Goal: Information Seeking & Learning: Learn about a topic

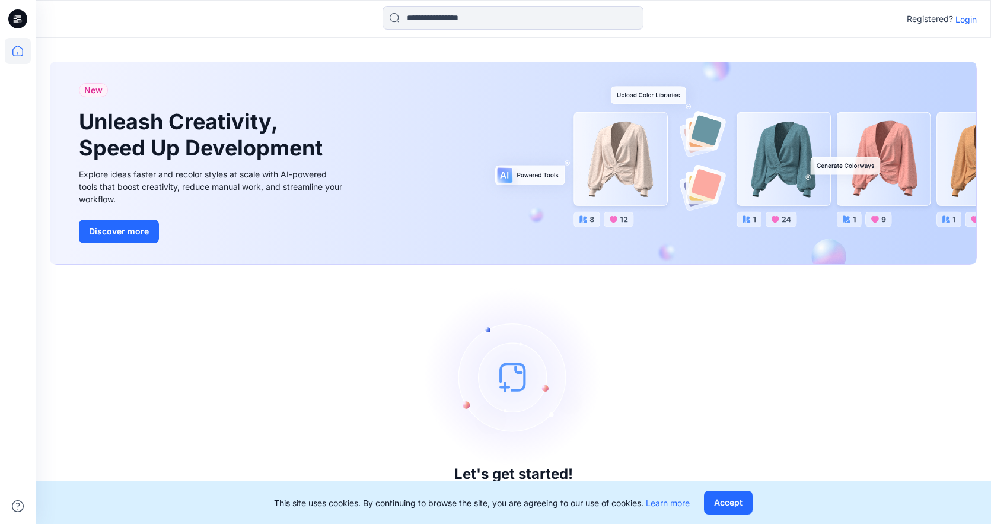
click at [970, 23] on p "Login" at bounding box center [965, 19] width 21 height 12
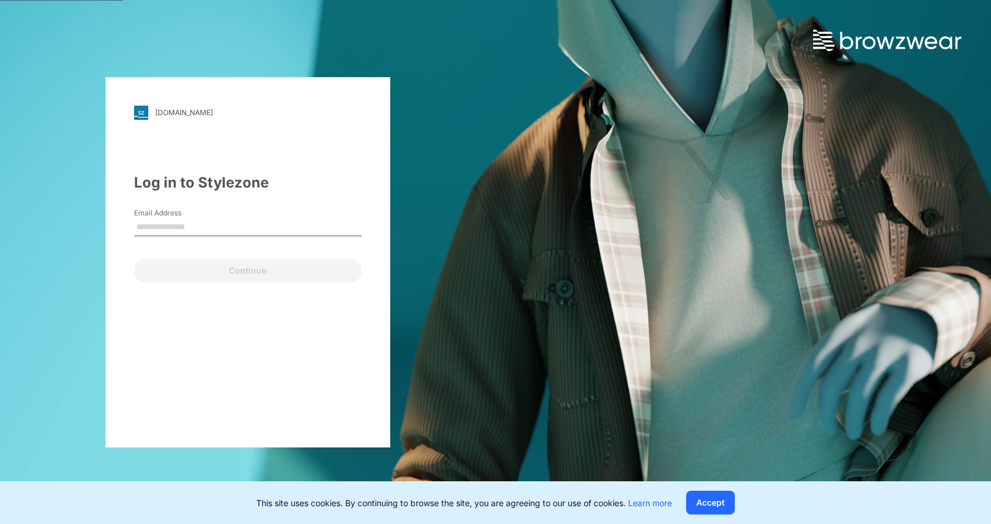
type input "**********"
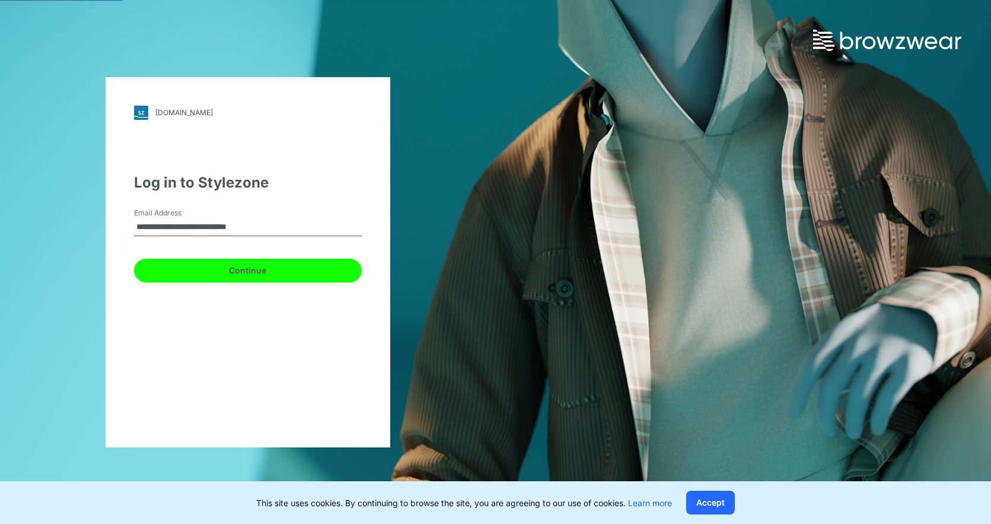
click at [244, 262] on button "Continue" at bounding box center [248, 271] width 228 height 24
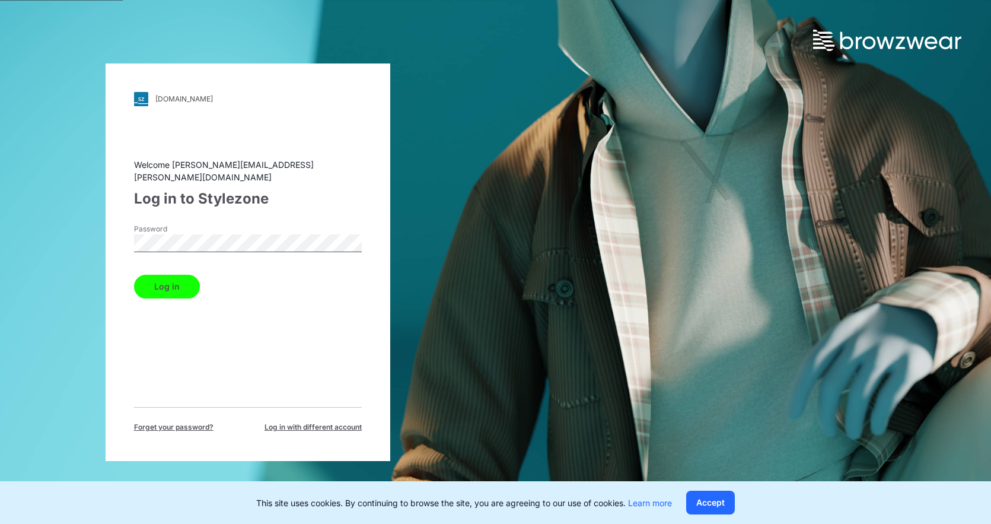
click at [149, 283] on button "Log in" at bounding box center [167, 287] width 66 height 24
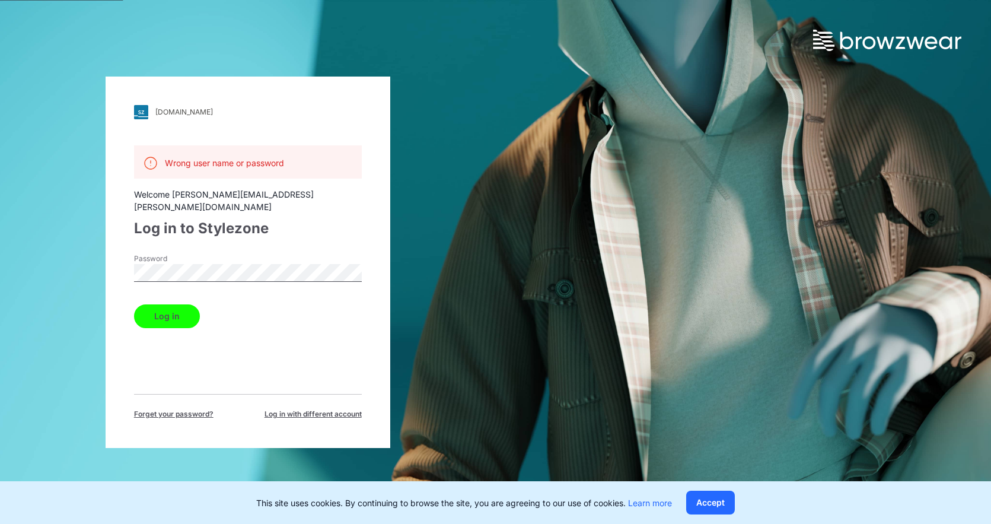
click at [0, 252] on html "[DOMAIN_NAME] Loading... Wrong user name or password Welcome [PERSON_NAME][EMAI…" at bounding box center [495, 262] width 991 height 524
click at [134, 304] on button "Log in" at bounding box center [167, 316] width 66 height 24
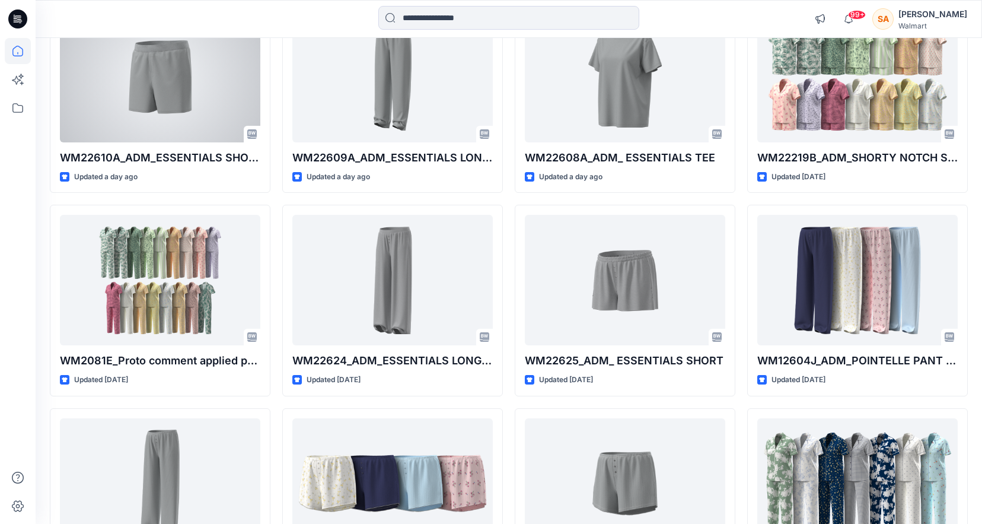
scroll to position [572, 0]
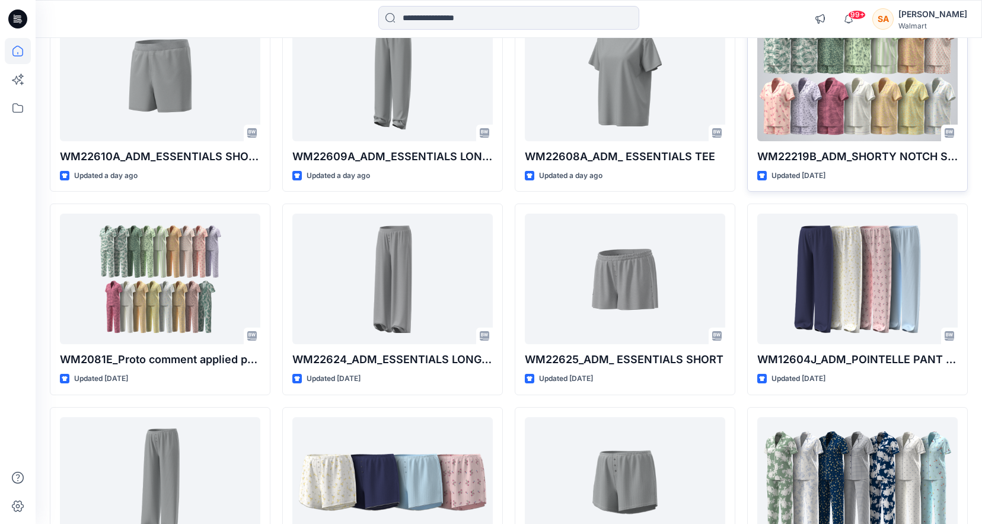
click at [827, 104] on div at bounding box center [857, 76] width 200 height 130
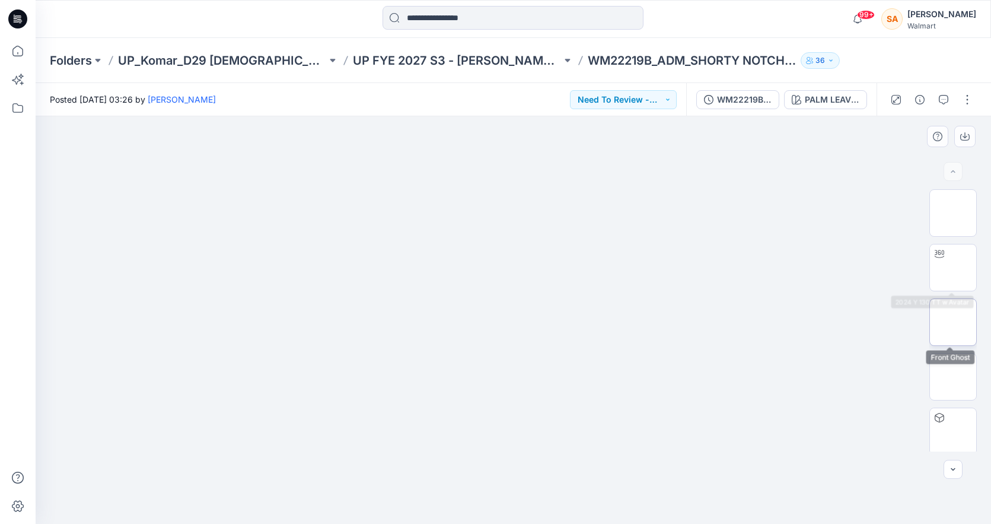
click at [953, 322] on img at bounding box center [953, 322] width 0 height 0
click at [967, 135] on icon "button" at bounding box center [964, 136] width 9 height 9
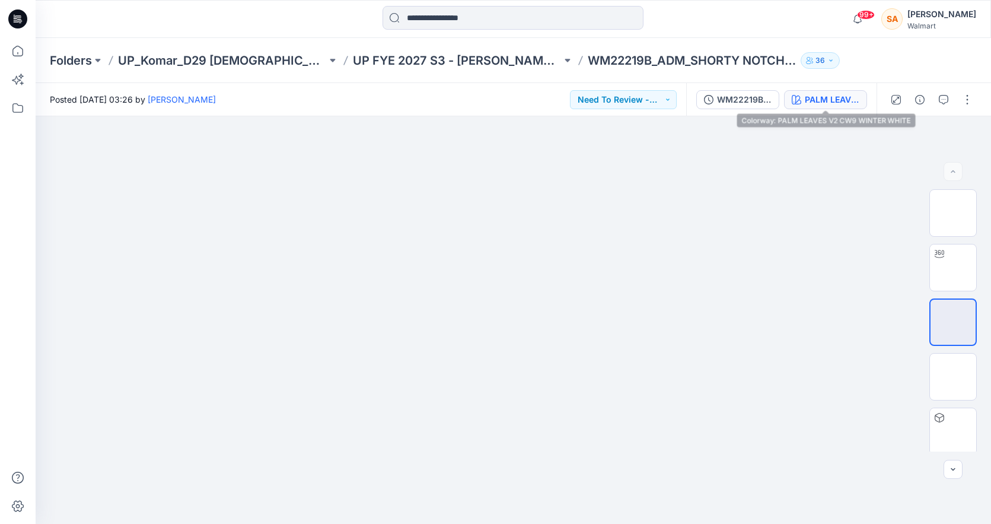
click at [842, 98] on div "PALM LEAVES V2 CW9 WINTER WHITE" at bounding box center [832, 99] width 55 height 13
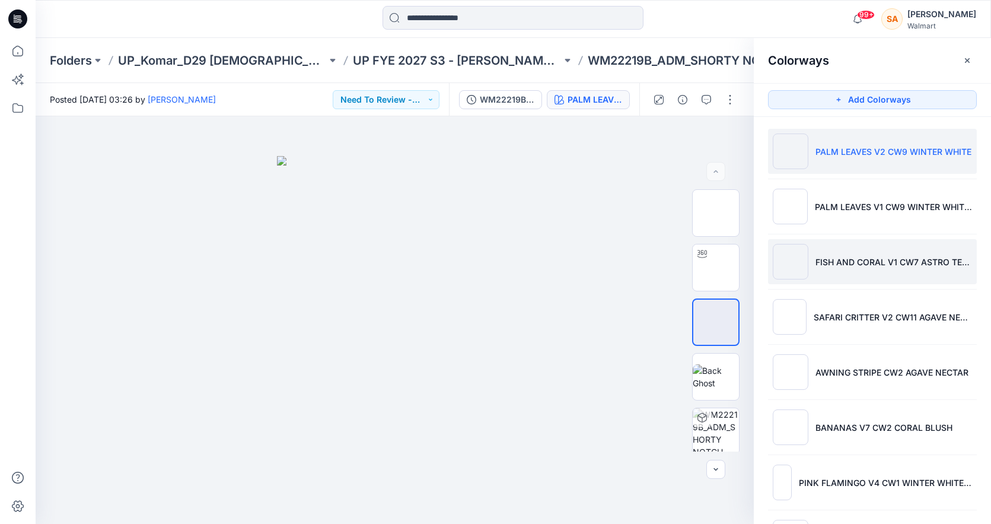
click at [831, 256] on p "FISH AND CORAL V1 CW7 ASTRO TEAL" at bounding box center [893, 262] width 157 height 12
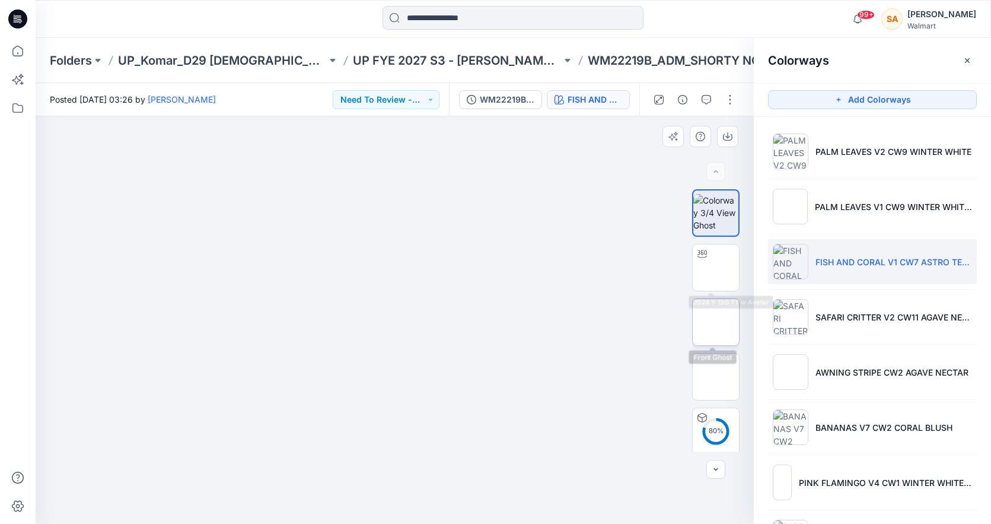
click at [716, 322] on img at bounding box center [716, 322] width 0 height 0
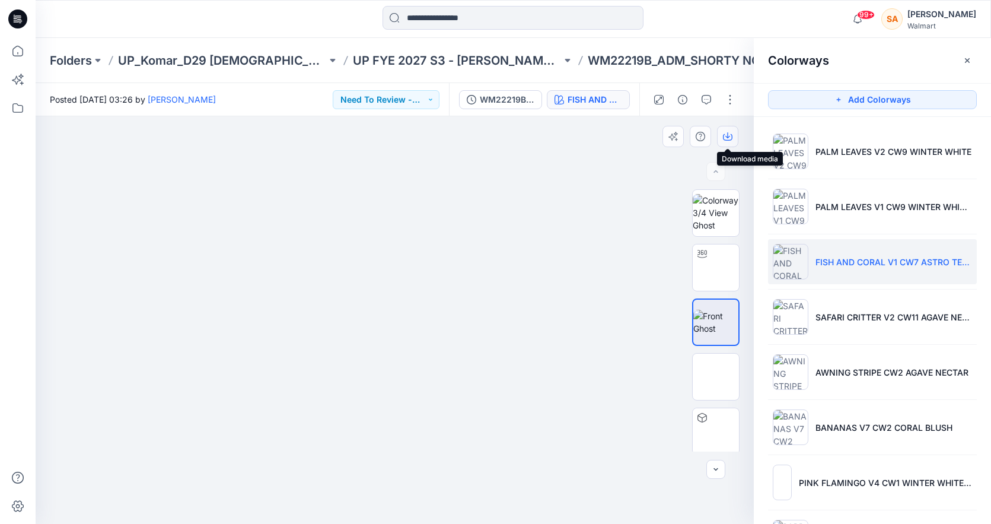
click at [727, 138] on icon "button" at bounding box center [727, 136] width 9 height 9
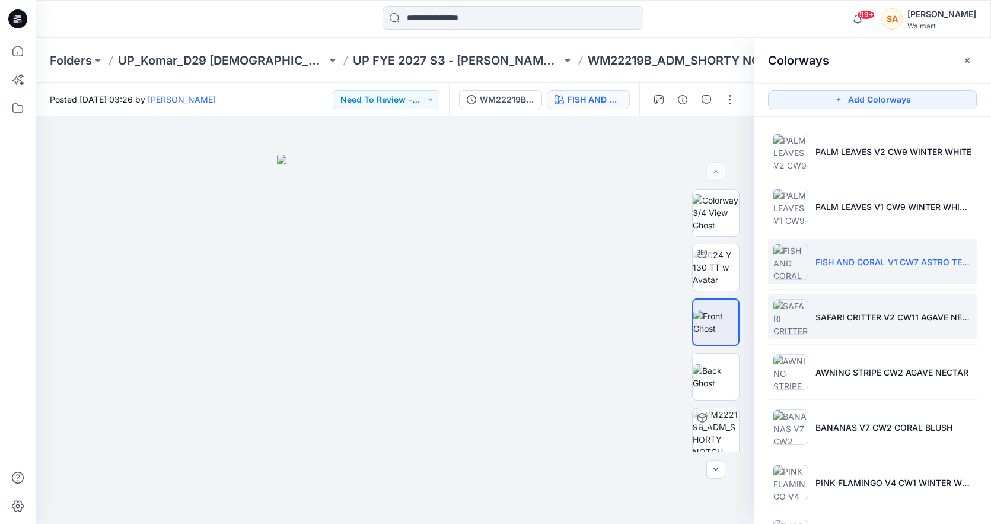
click at [815, 324] on li "SAFARI CRITTER V2 CW11 AGAVE NECTAR" at bounding box center [872, 316] width 209 height 45
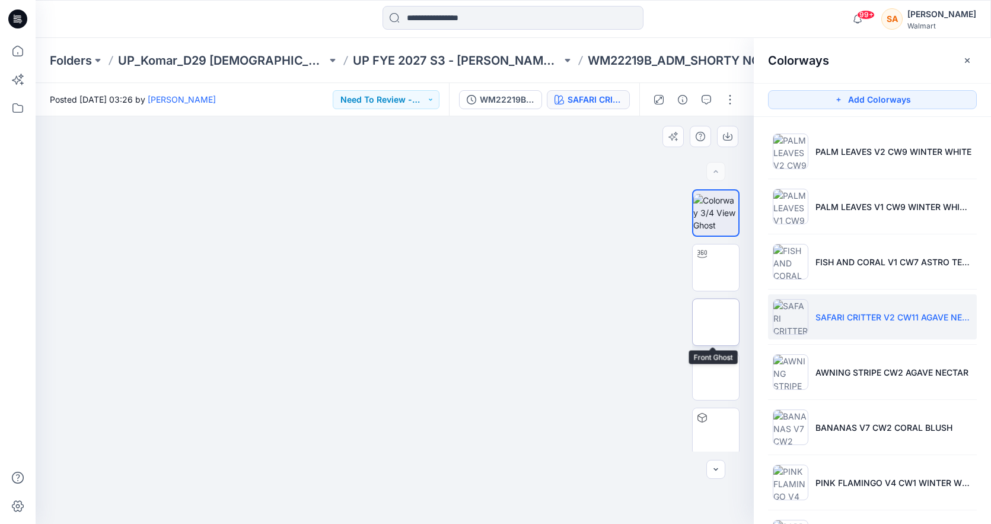
click at [716, 322] on img at bounding box center [716, 322] width 0 height 0
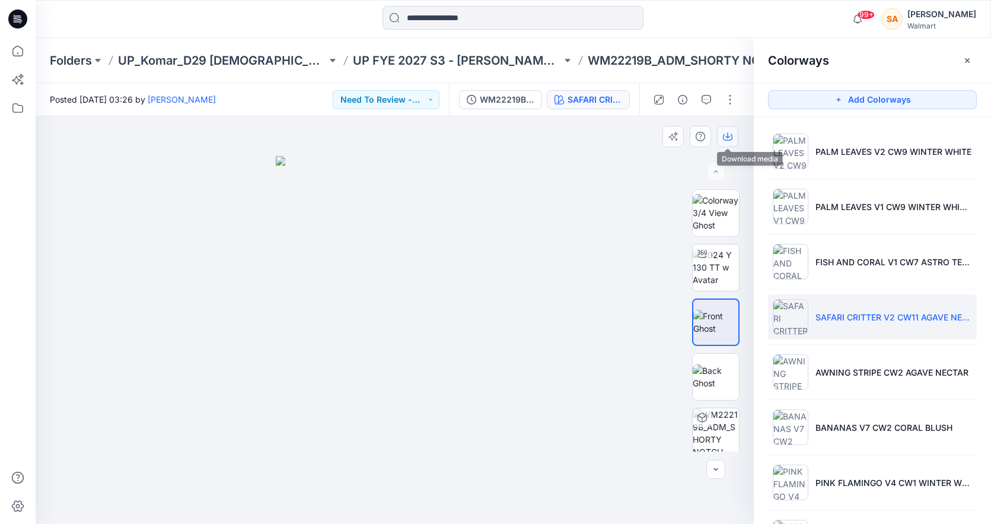
click at [729, 138] on icon "button" at bounding box center [727, 136] width 9 height 9
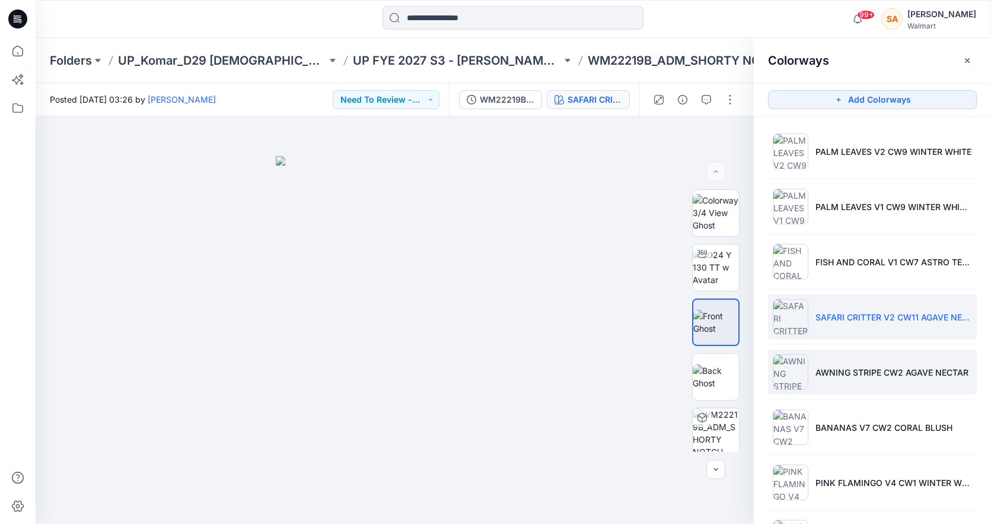
click at [815, 366] on p "AWNING STRIPE CW2 AGAVE NECTAR" at bounding box center [891, 372] width 153 height 12
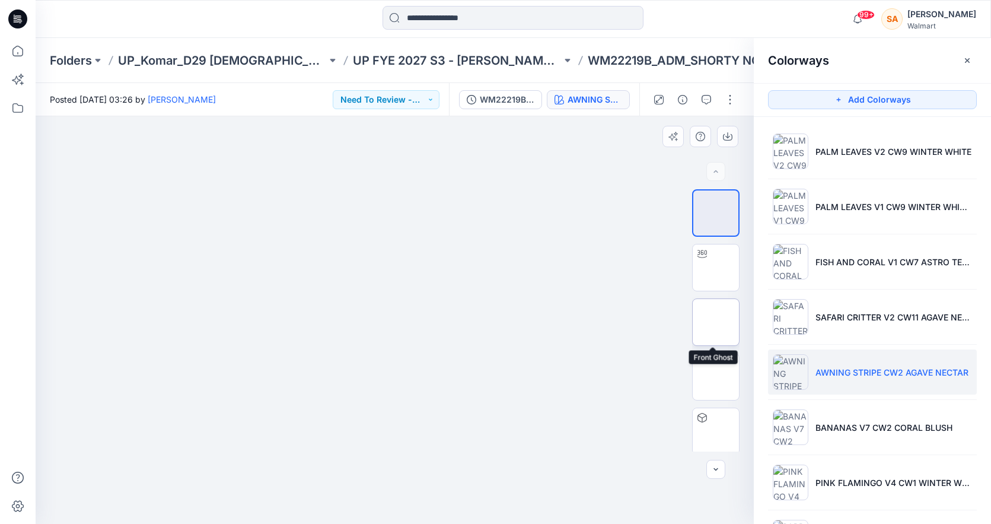
click at [716, 322] on img at bounding box center [716, 322] width 0 height 0
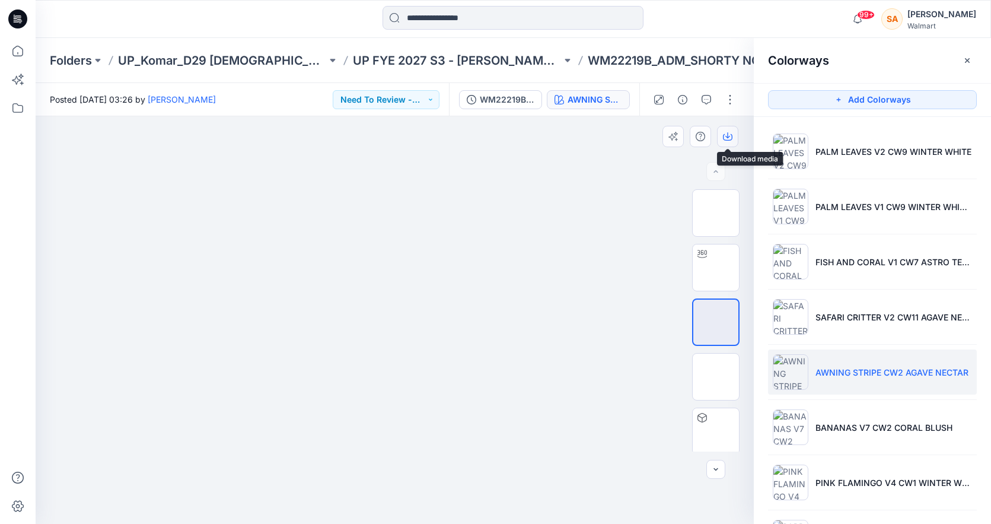
click at [726, 136] on icon "button" at bounding box center [727, 135] width 5 height 6
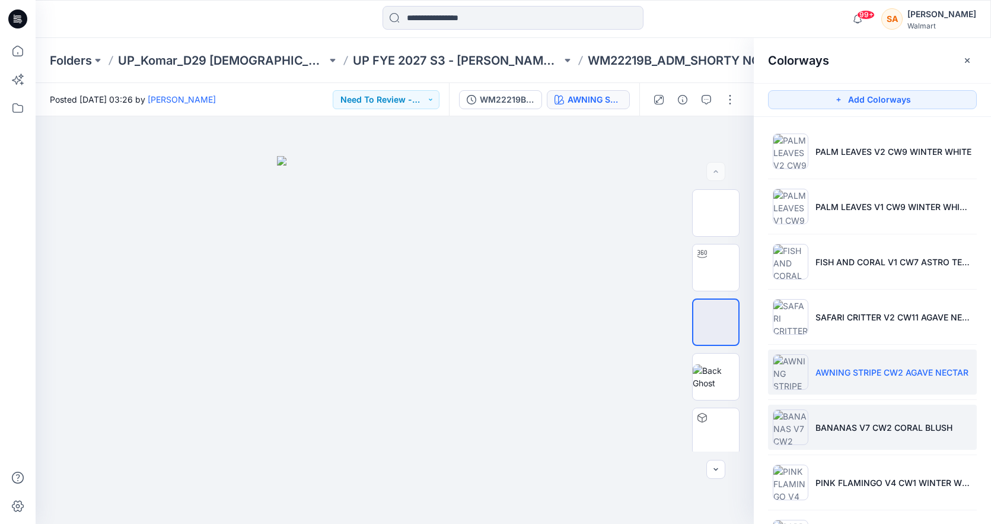
click at [834, 410] on li "BANANAS V7 CW2 CORAL BLUSH" at bounding box center [872, 426] width 209 height 45
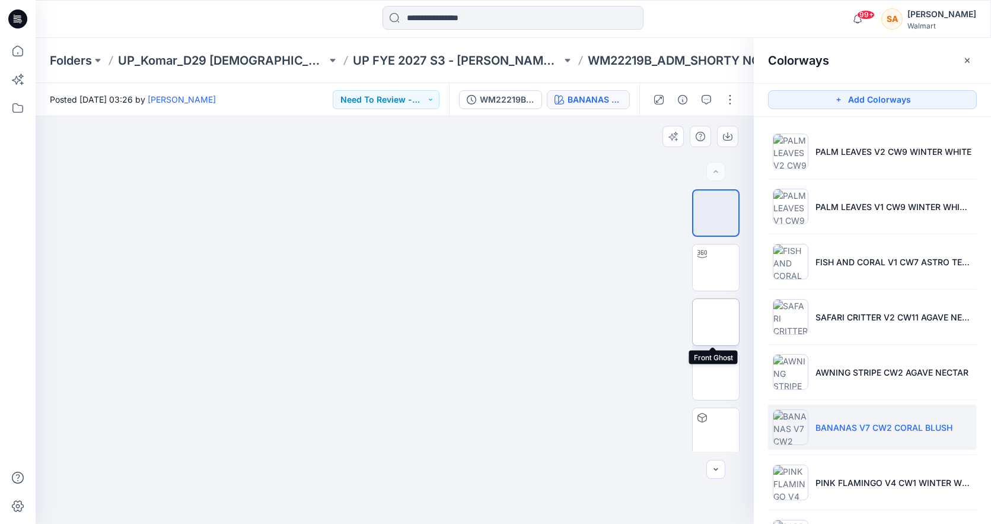
click at [716, 322] on img at bounding box center [716, 322] width 0 height 0
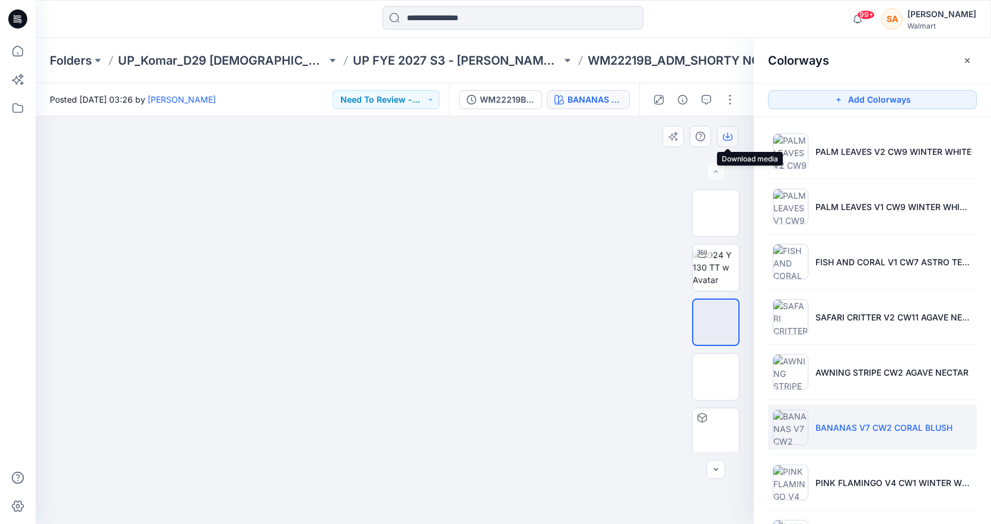
click at [732, 133] on button "button" at bounding box center [727, 136] width 21 height 21
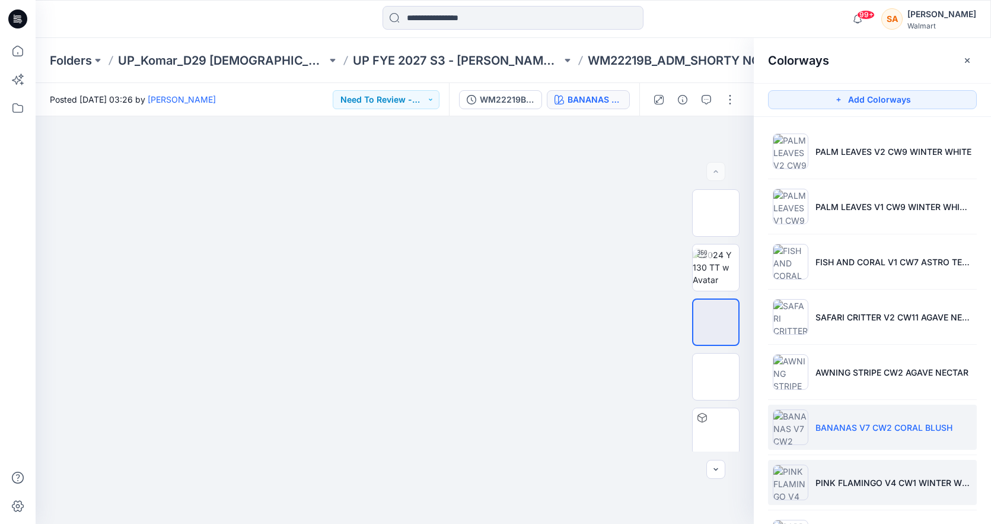
click at [808, 473] on li "PINK FLAMINGO V4 CW1 WINTER WHITEPINK FLAMINGO V4 CW1 WINTER WHITE" at bounding box center [872, 482] width 209 height 45
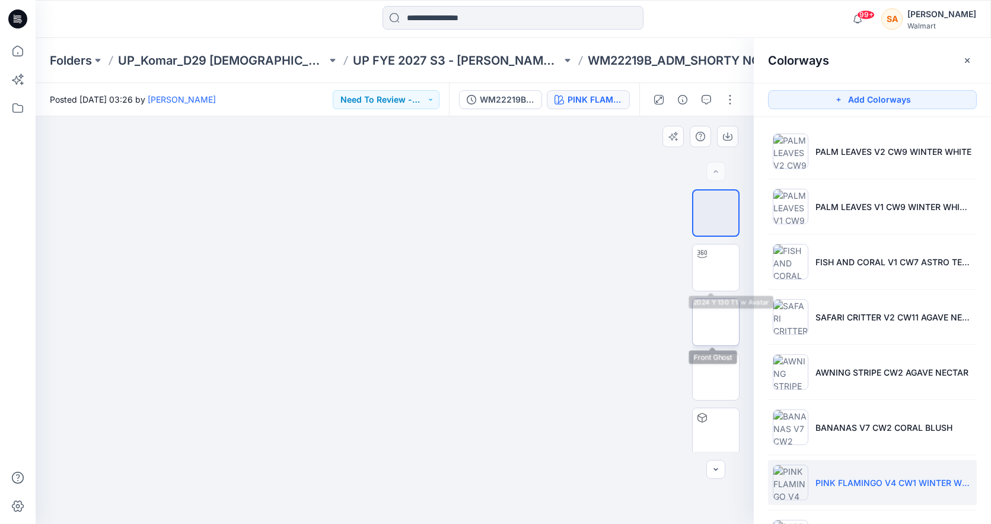
click at [716, 322] on img at bounding box center [716, 322] width 0 height 0
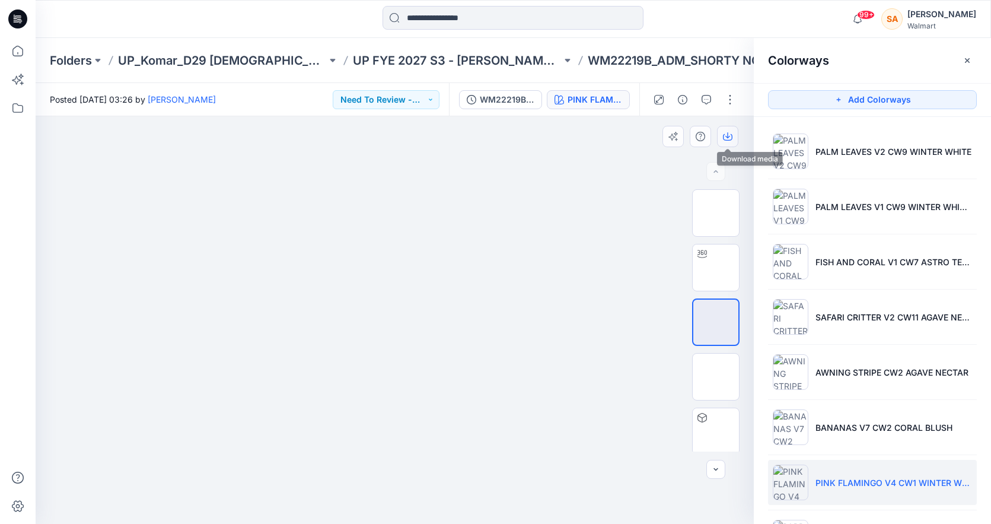
click at [726, 137] on icon "button" at bounding box center [727, 136] width 9 height 9
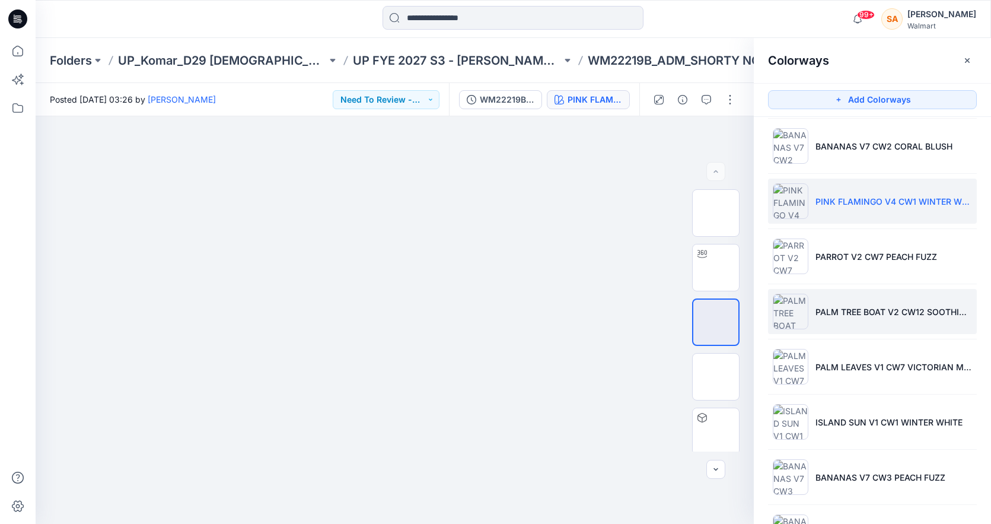
scroll to position [286, 0]
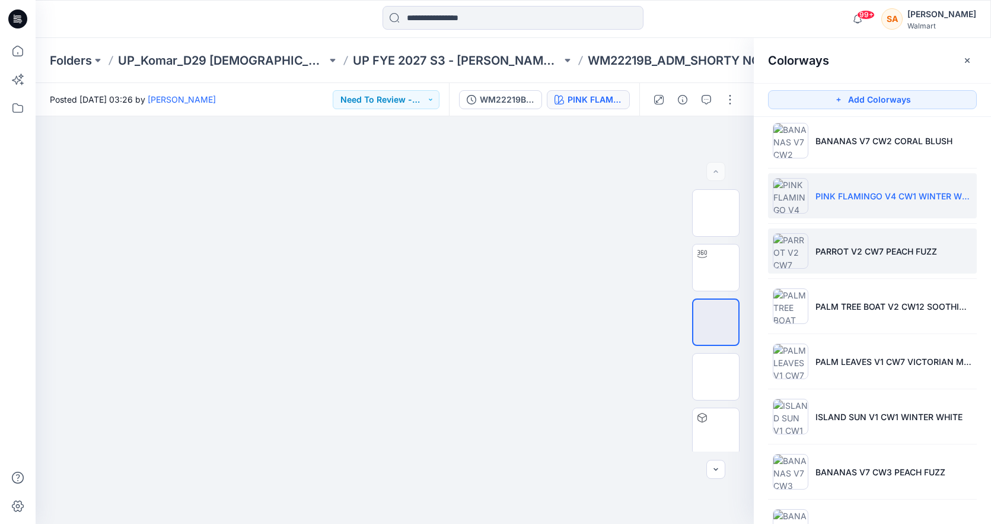
click at [919, 260] on li "PARROT V2 CW7 PEACH FUZZ" at bounding box center [872, 250] width 209 height 45
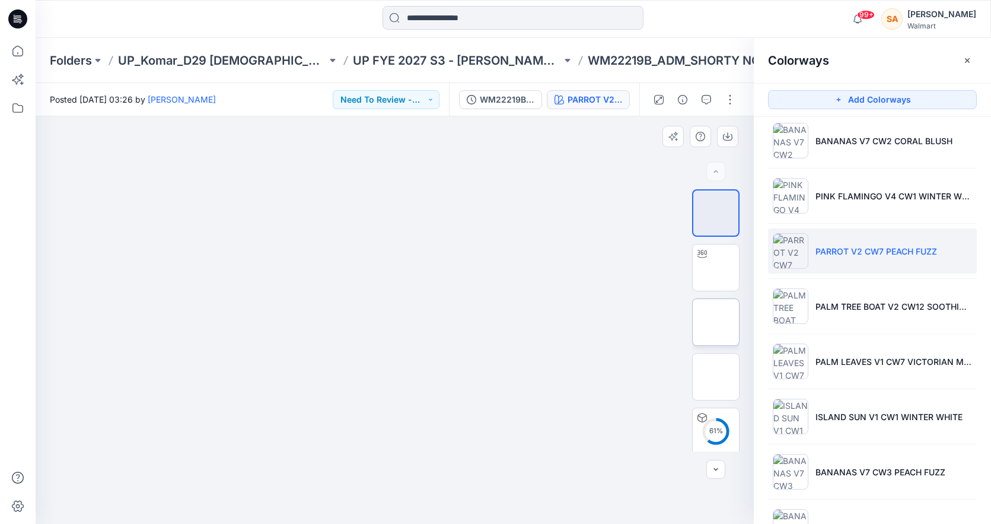
click at [716, 322] on img at bounding box center [716, 322] width 0 height 0
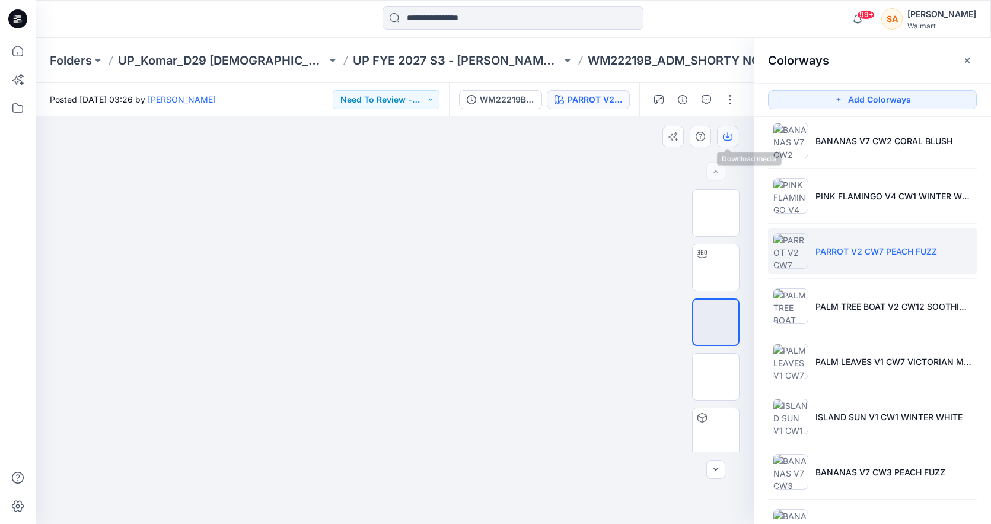
click at [728, 135] on icon "button" at bounding box center [727, 136] width 9 height 9
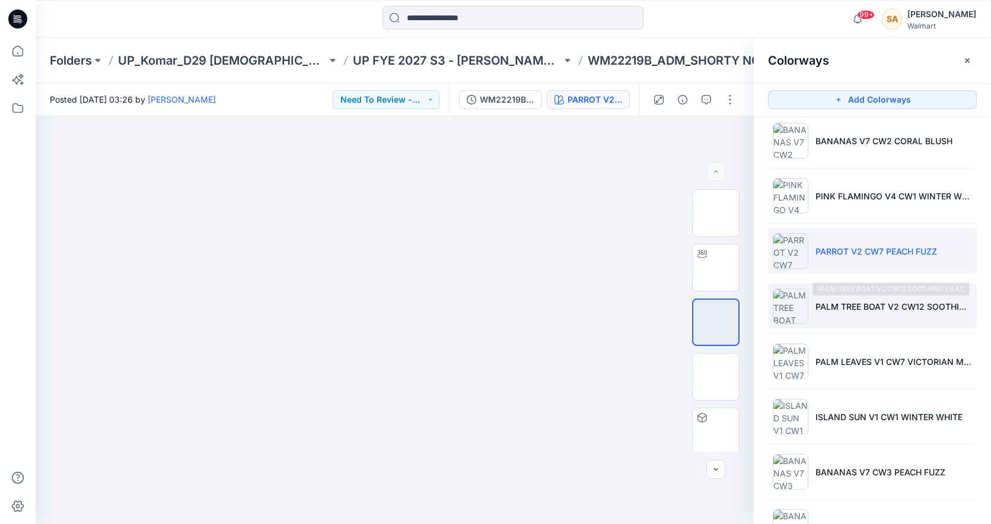
click at [823, 315] on li "PALM TREE BOAT V2 CW12 SOOTHING LILAC" at bounding box center [872, 305] width 209 height 45
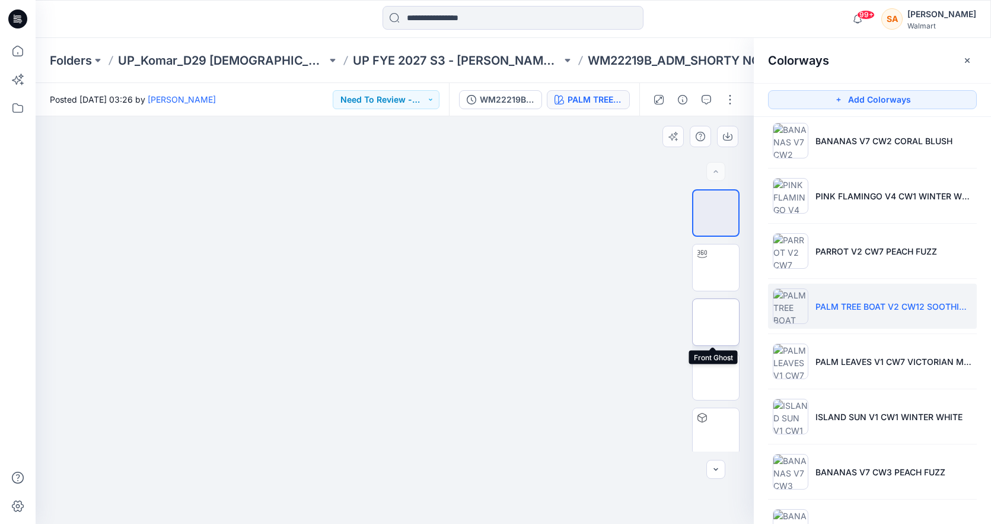
click at [716, 322] on img at bounding box center [716, 322] width 0 height 0
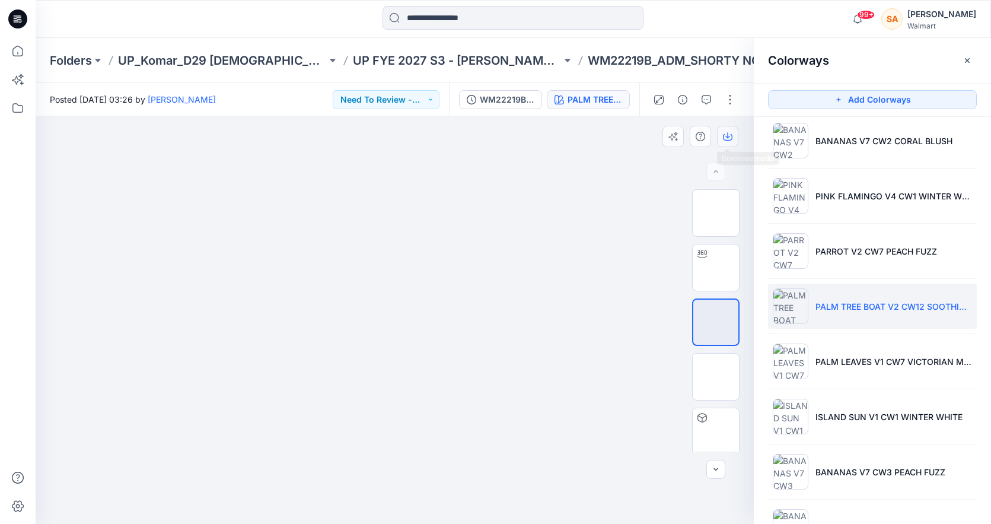
click at [734, 136] on button "button" at bounding box center [727, 136] width 21 height 21
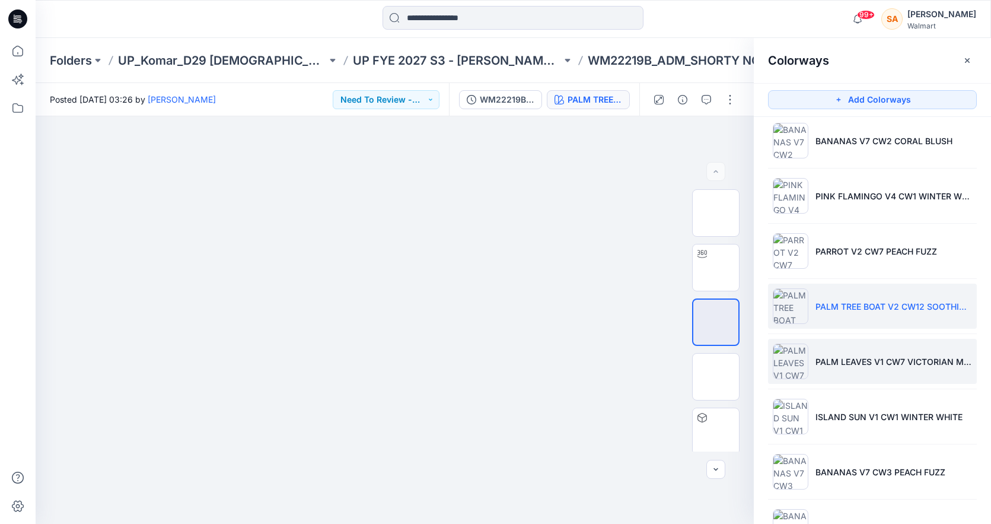
click at [821, 369] on li "PALM LEAVES V1 CW7 VICTORIAN MAUVE" at bounding box center [872, 361] width 209 height 45
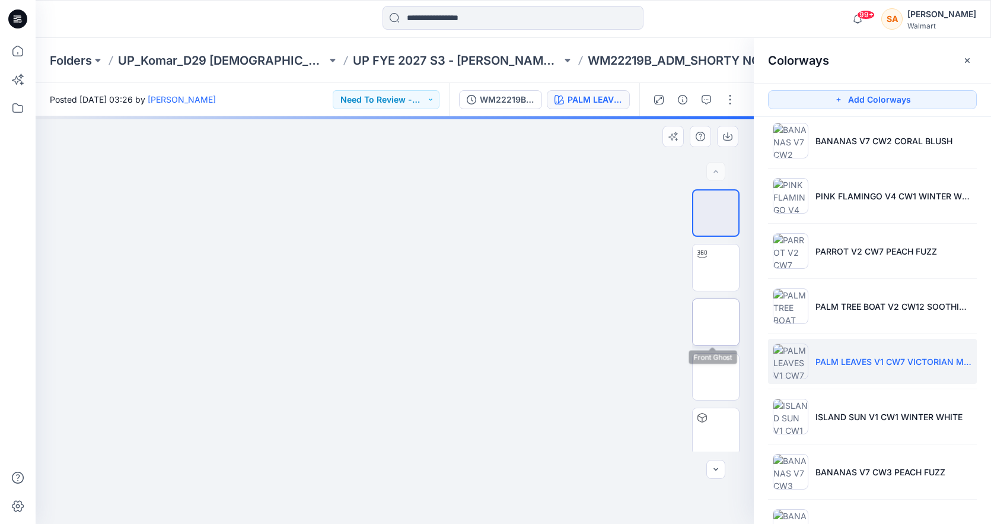
click at [716, 322] on img at bounding box center [716, 322] width 0 height 0
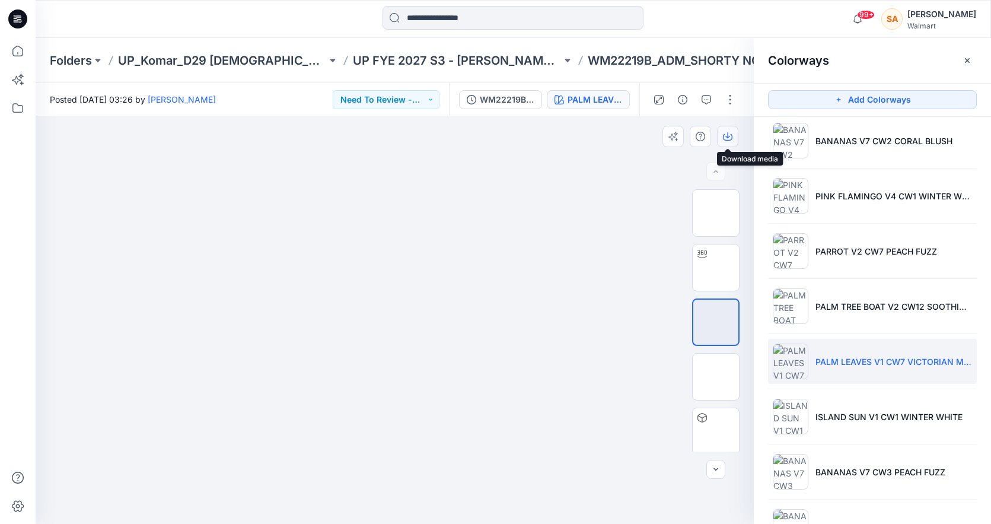
click at [726, 135] on icon "button" at bounding box center [727, 136] width 9 height 9
click at [816, 441] on ul "PALM LEAVES V2 CW9 WINTER WHITE PALM LEAVES V1 CW9 WINTER WHITE 1 FISH AND CORA…" at bounding box center [872, 278] width 237 height 896
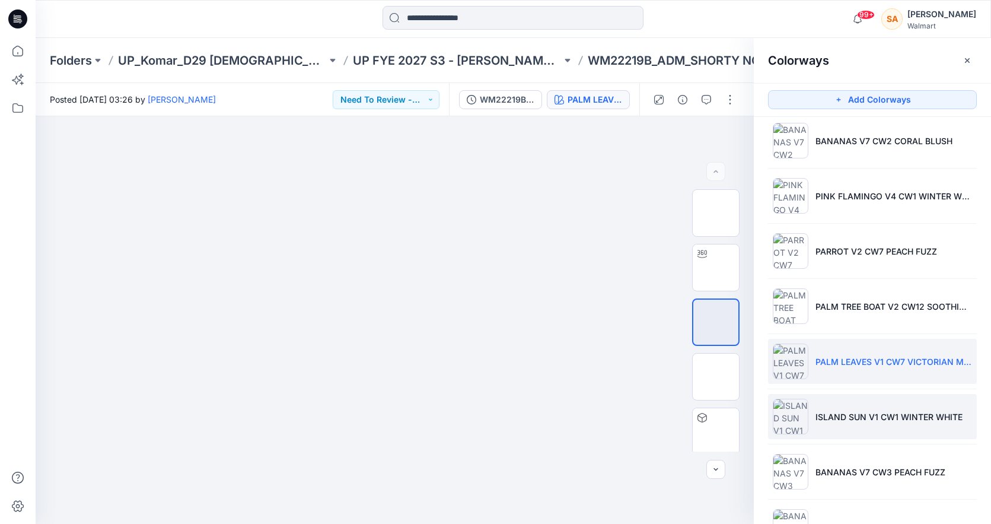
click at [815, 410] on p "ISLAND SUN V1 CW1 WINTER WHITE" at bounding box center [888, 416] width 147 height 12
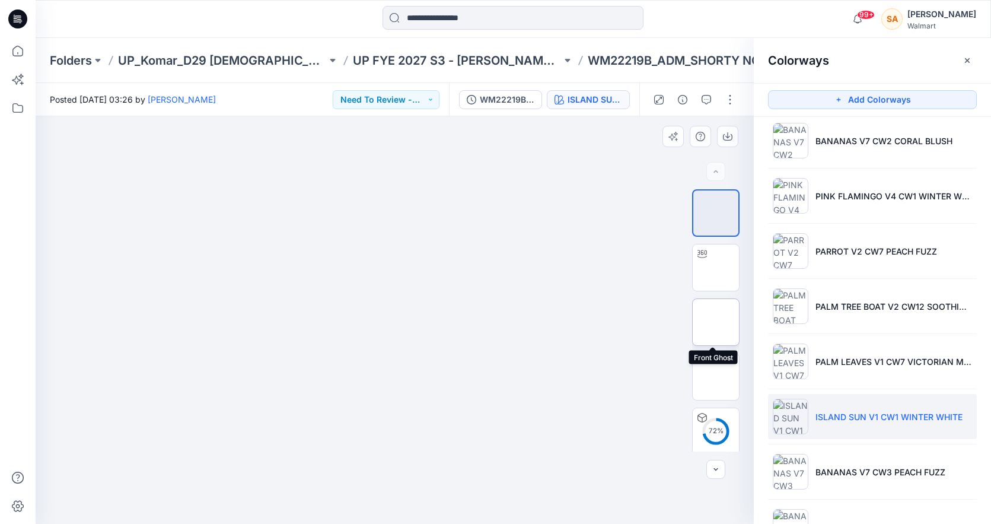
click at [716, 322] on img at bounding box center [716, 322] width 0 height 0
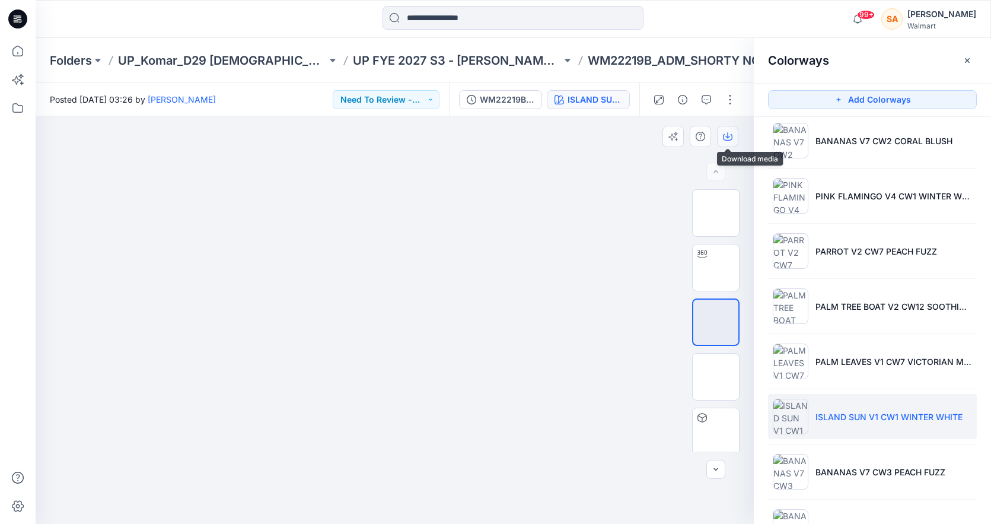
click at [726, 139] on icon "button" at bounding box center [727, 137] width 9 height 7
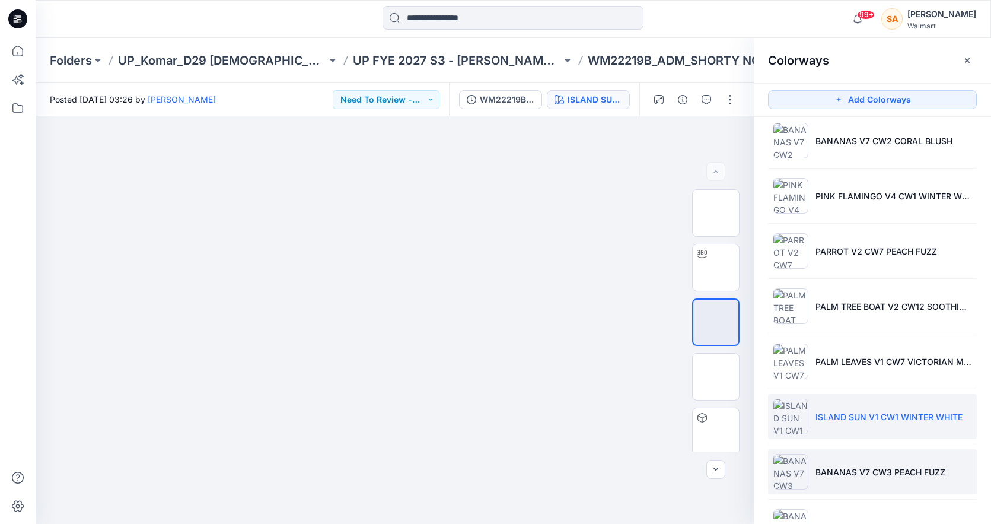
click at [820, 478] on li "BANANAS V7 CW3 PEACH FUZZ" at bounding box center [872, 471] width 209 height 45
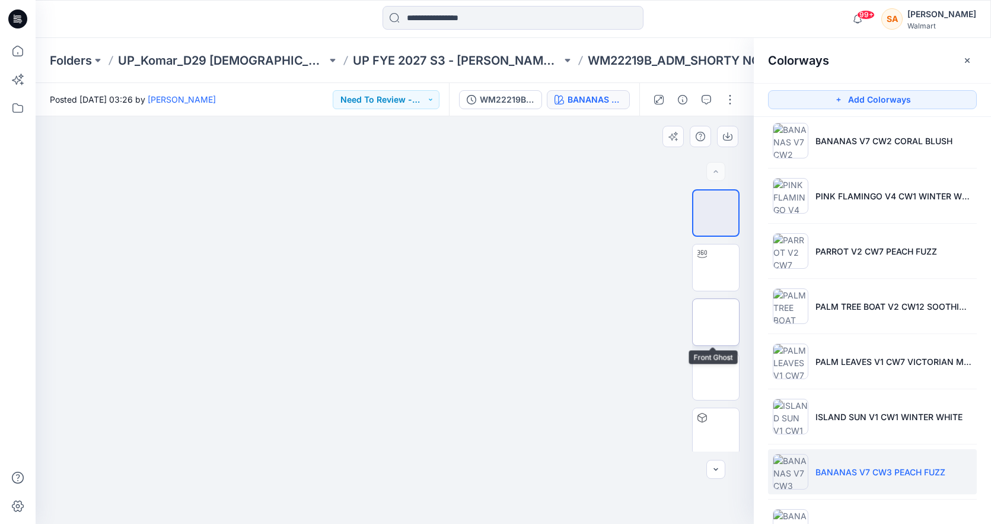
click at [716, 322] on img at bounding box center [716, 322] width 0 height 0
click at [728, 144] on button "button" at bounding box center [727, 136] width 21 height 21
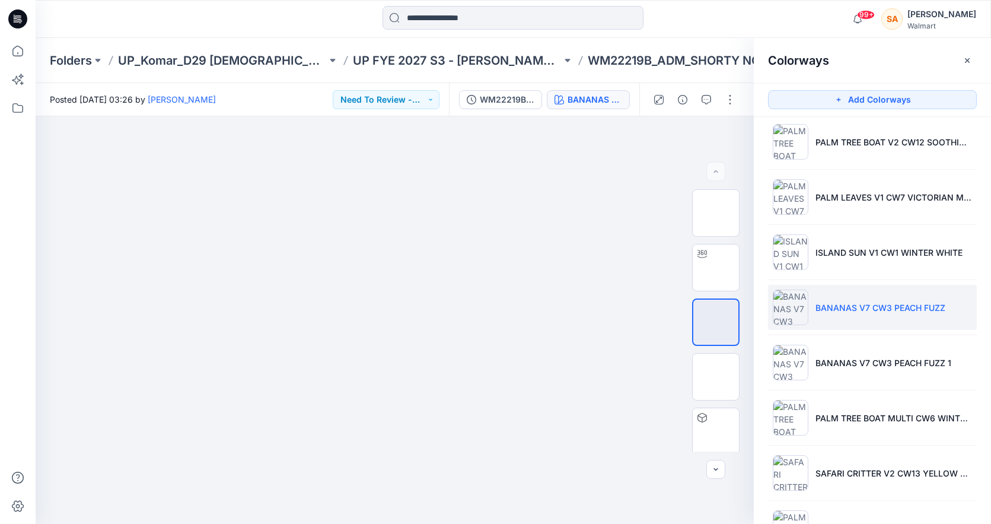
scroll to position [455, 0]
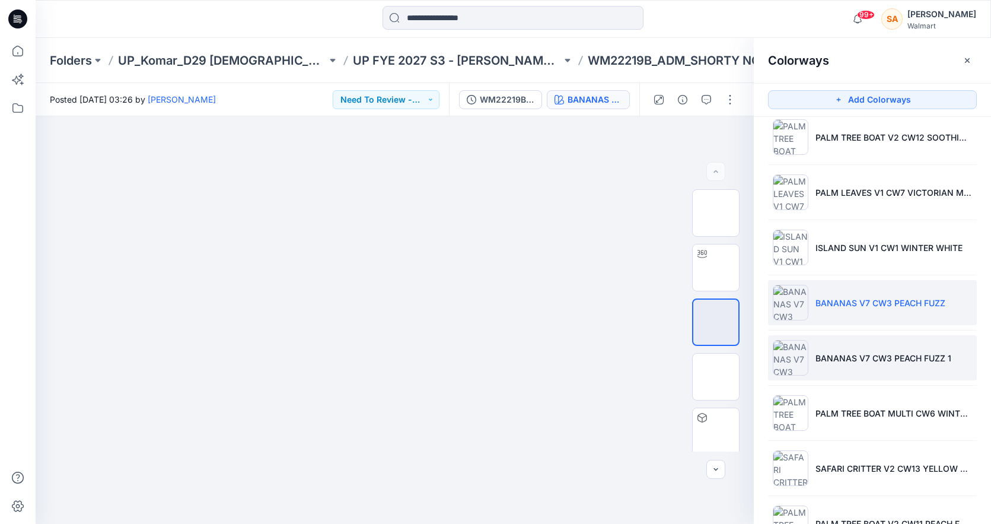
click at [843, 351] on li "BANANAS V7 CW3 PEACH FUZZ 1" at bounding box center [872, 357] width 209 height 45
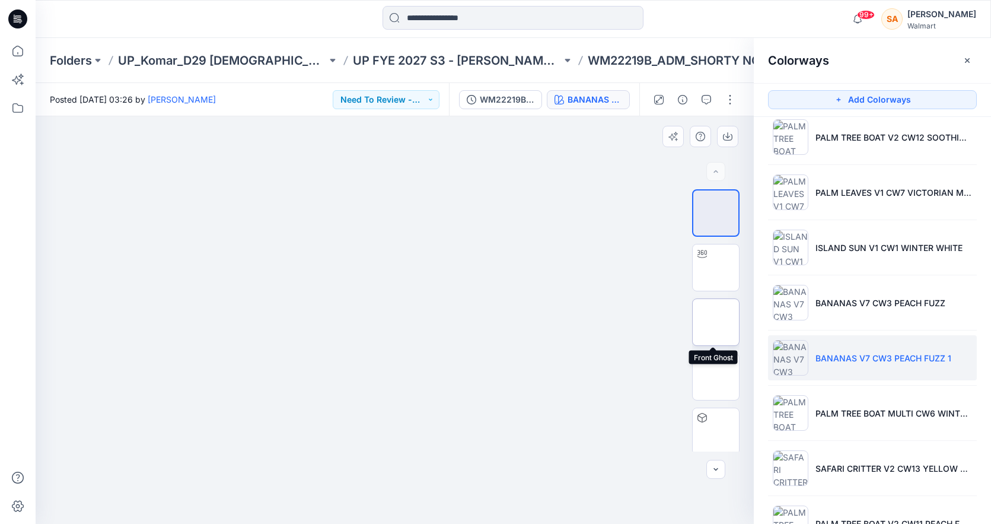
click at [716, 322] on img at bounding box center [716, 322] width 0 height 0
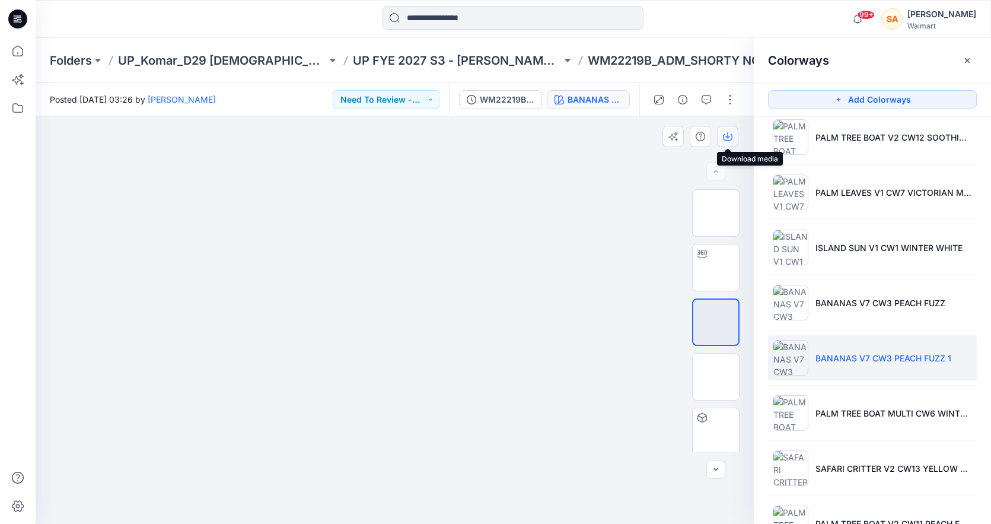
click at [732, 135] on button "button" at bounding box center [727, 136] width 21 height 21
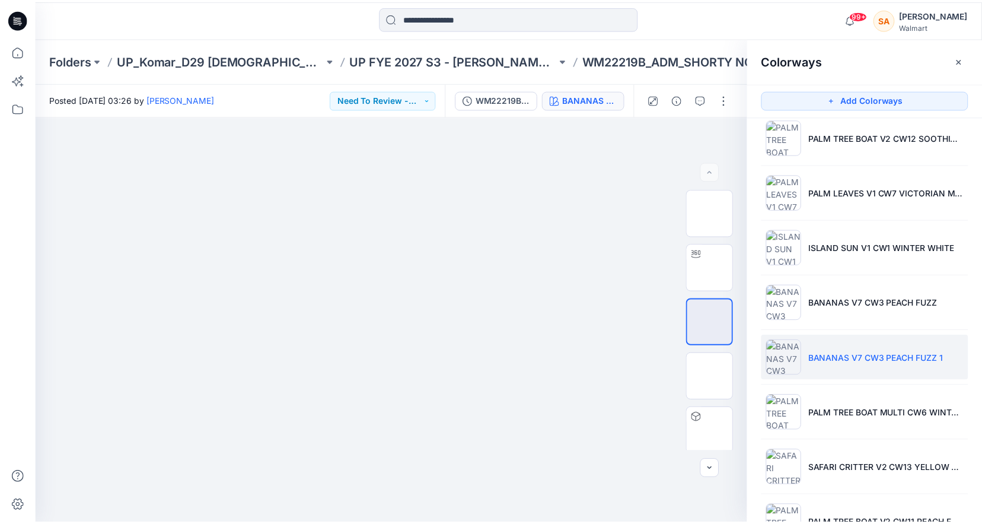
scroll to position [499, 0]
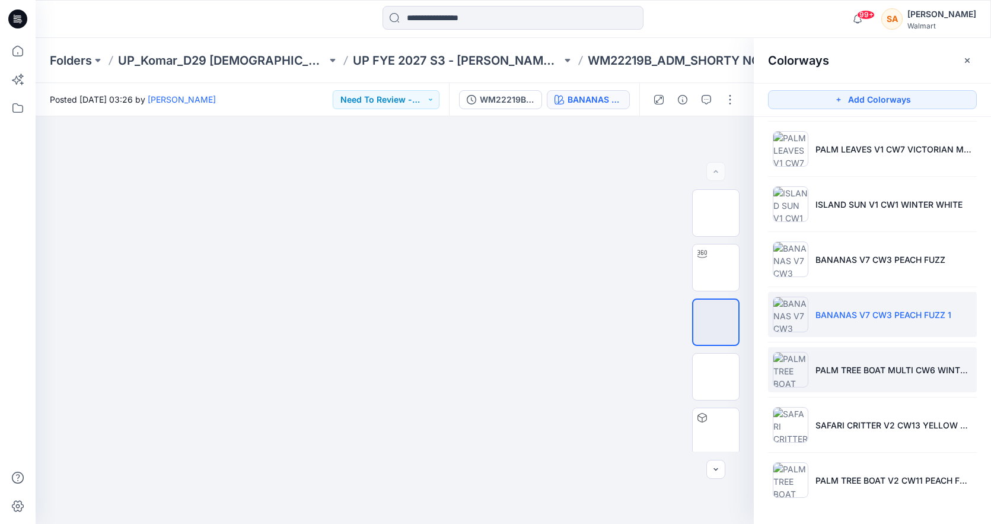
click at [806, 382] on li "PALM TREE BOAT MULTI CW6 WINTER WHITE" at bounding box center [872, 369] width 209 height 45
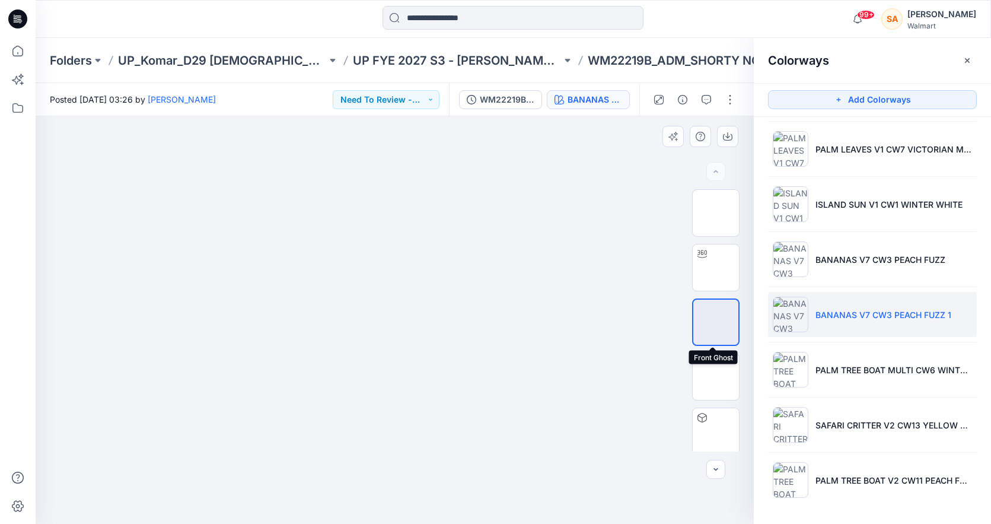
click at [716, 322] on img at bounding box center [716, 322] width 0 height 0
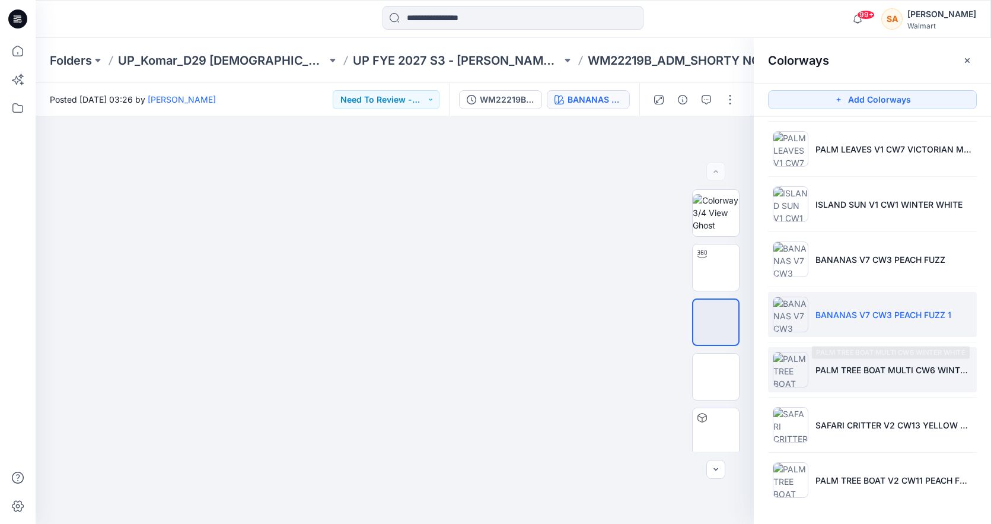
click at [846, 364] on p "PALM TREE BOAT MULTI CW6 WINTER WHITE" at bounding box center [893, 370] width 157 height 12
click at [801, 370] on img at bounding box center [791, 370] width 36 height 36
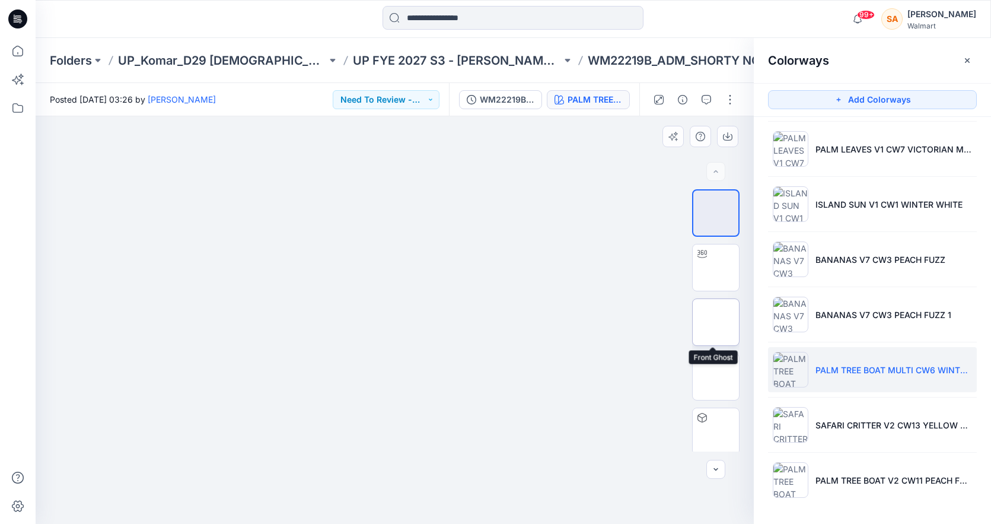
click at [716, 322] on img at bounding box center [716, 322] width 0 height 0
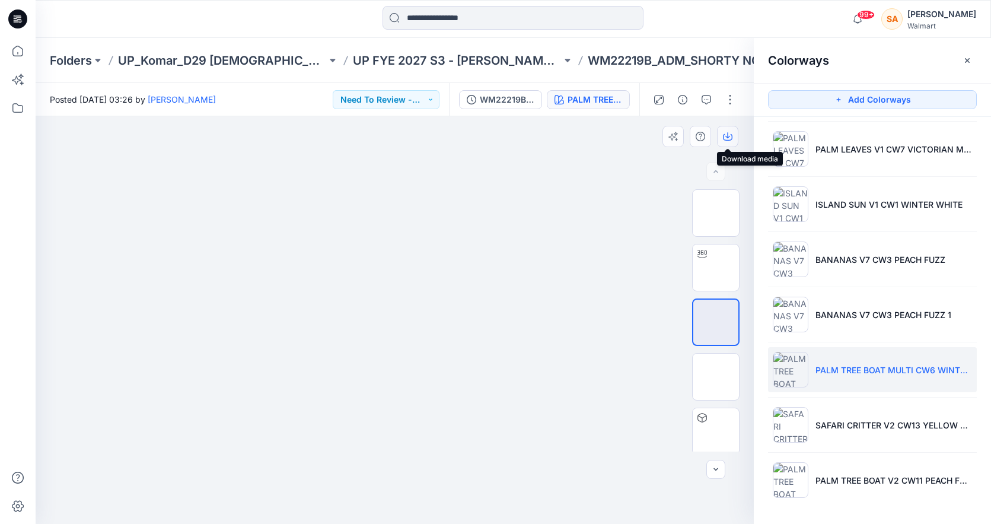
click at [727, 132] on icon "button" at bounding box center [727, 136] width 9 height 9
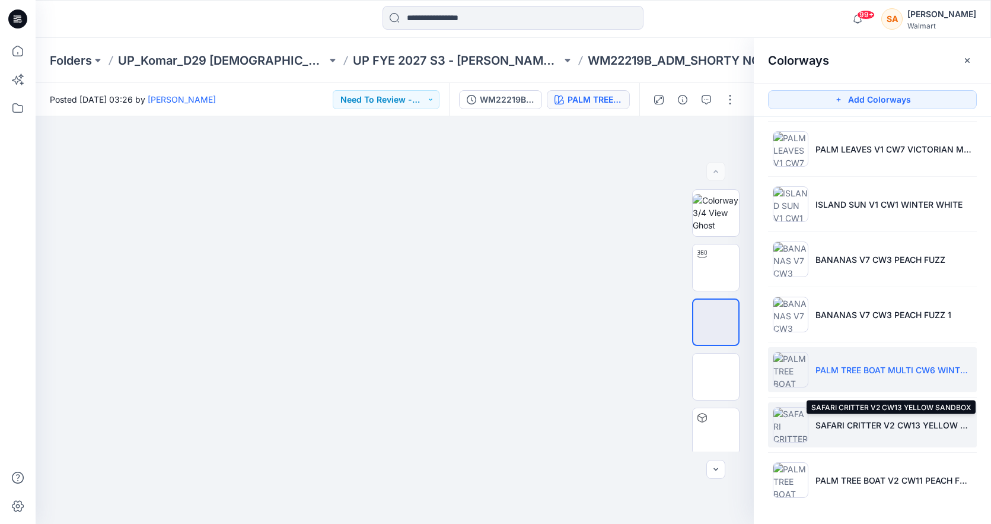
click at [820, 428] on p "SAFARI CRITTER V2 CW13 YELLOW SANDBOX" at bounding box center [893, 425] width 157 height 12
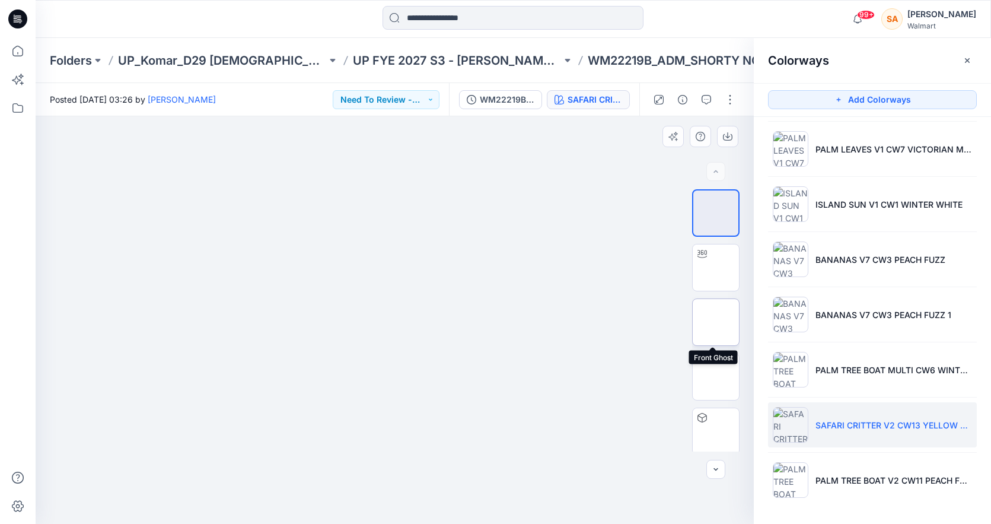
click at [716, 322] on img at bounding box center [716, 322] width 0 height 0
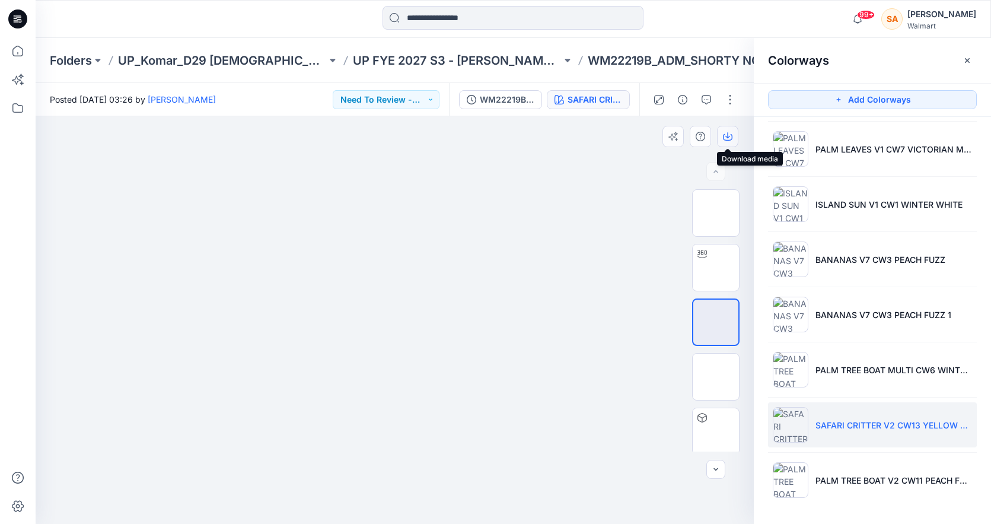
click at [728, 132] on icon "button" at bounding box center [727, 136] width 9 height 9
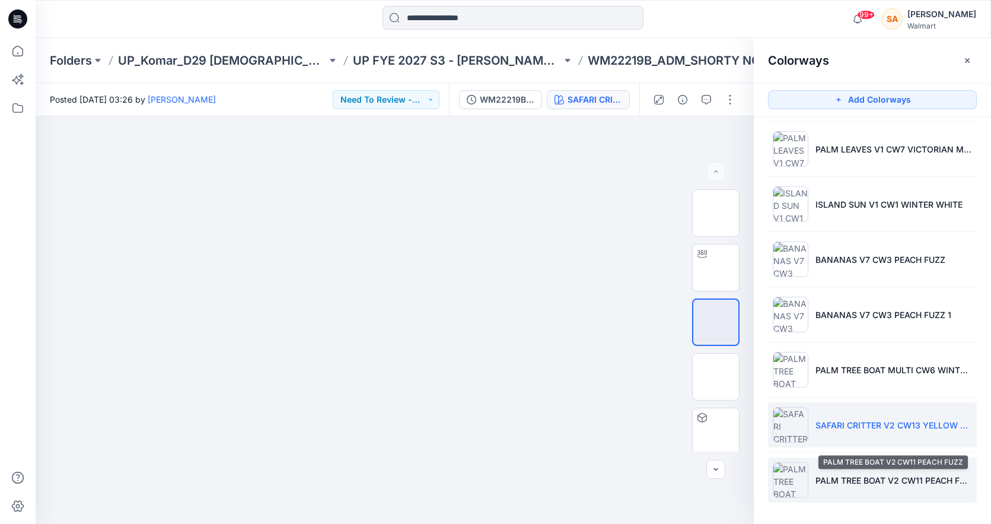
click at [822, 479] on p "PALM TREE BOAT V2 CW11 PEACH FUZZ" at bounding box center [893, 480] width 157 height 12
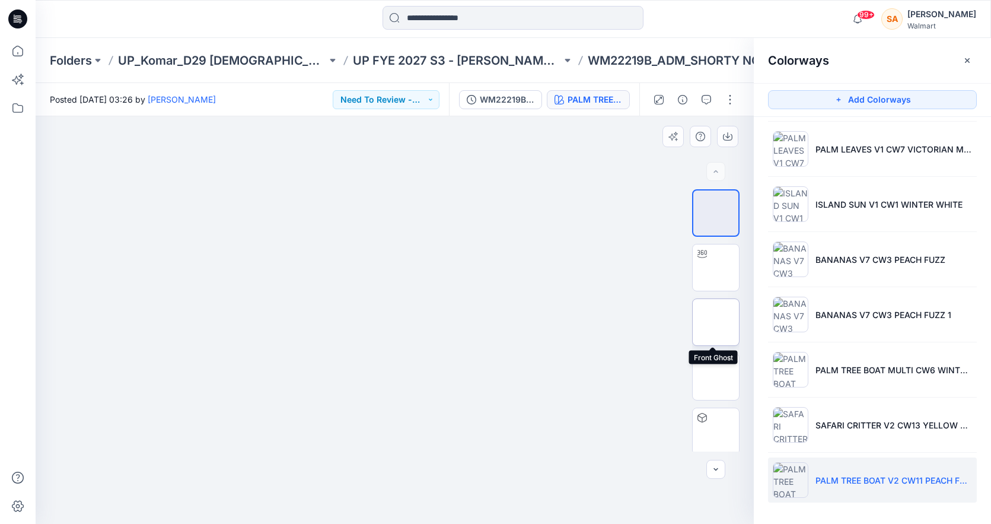
click at [716, 322] on img at bounding box center [716, 322] width 0 height 0
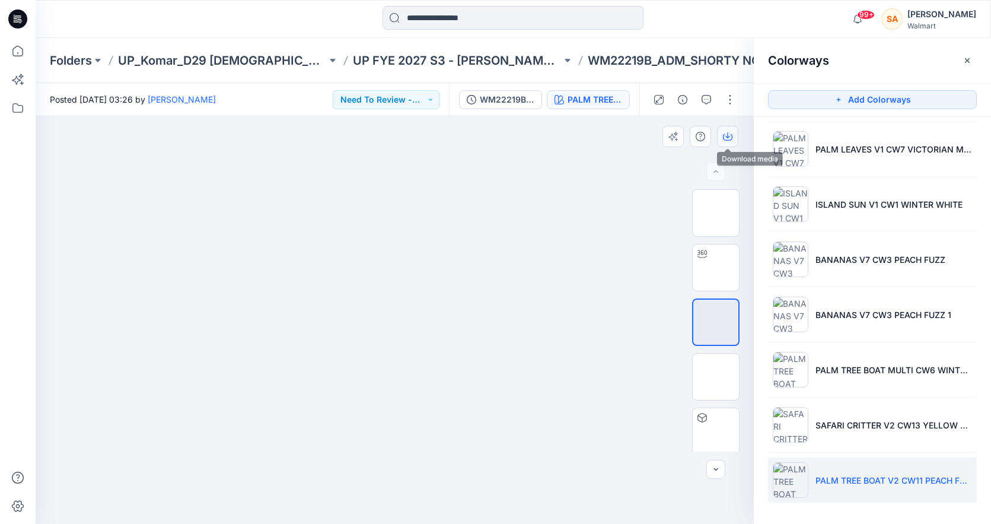
click at [731, 133] on icon "button" at bounding box center [727, 136] width 9 height 9
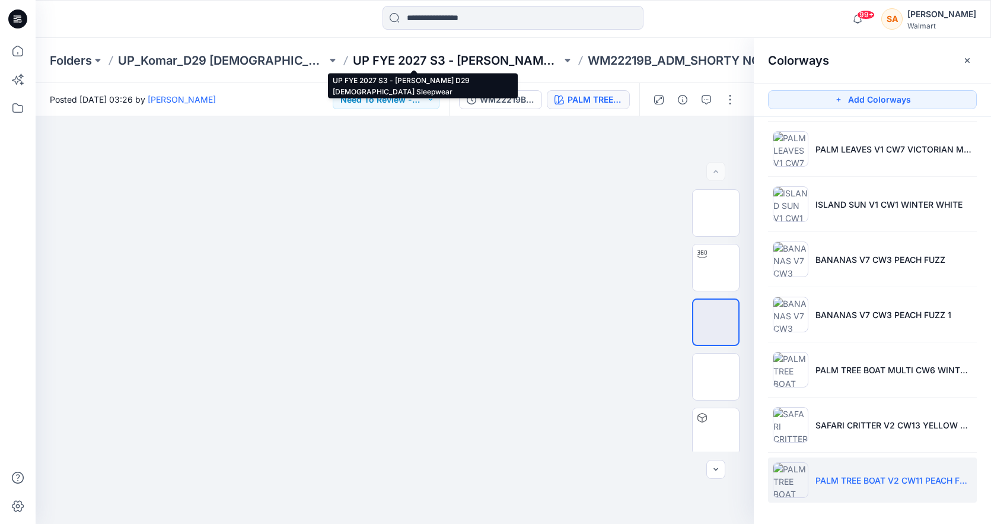
click at [483, 59] on p "UP FYE 2027 S3 - [PERSON_NAME] D29 [DEMOGRAPHIC_DATA] Sleepwear" at bounding box center [457, 60] width 209 height 17
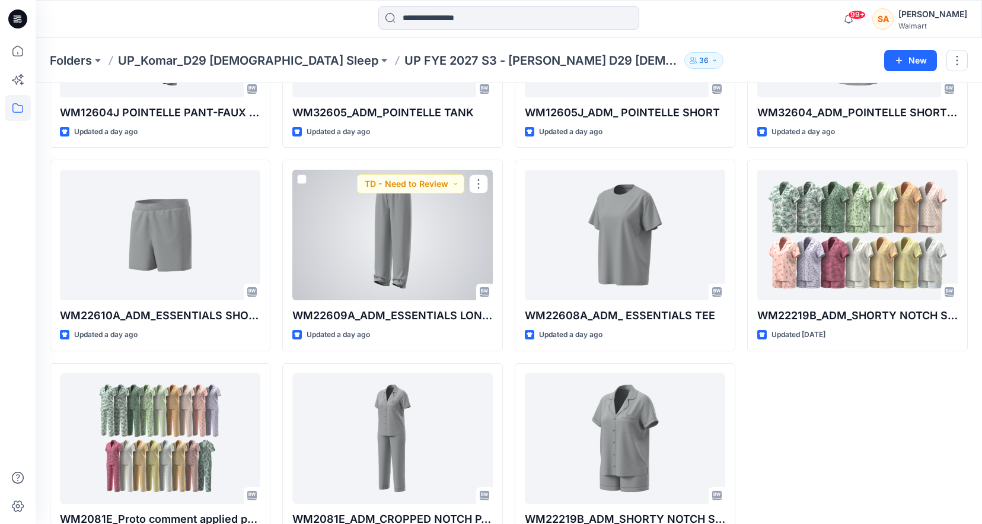
scroll to position [424, 0]
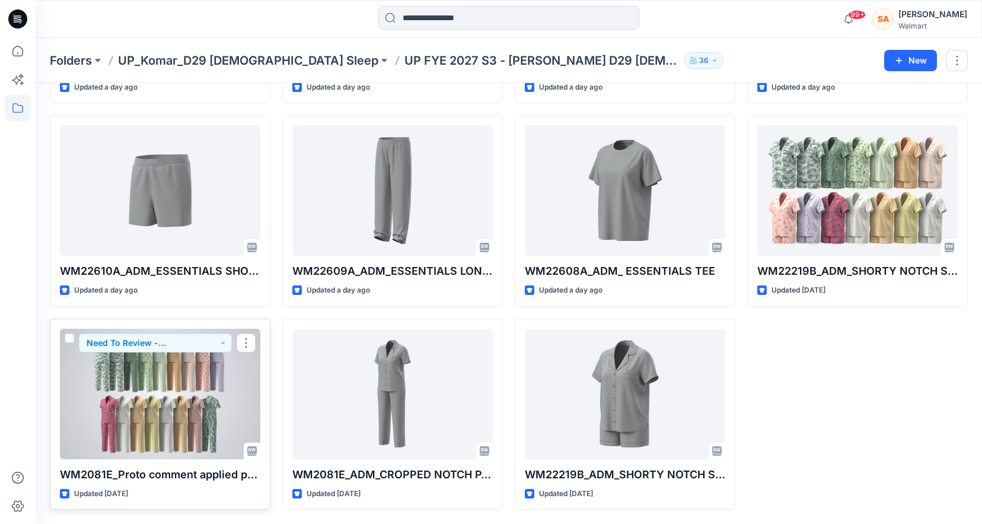
click at [161, 396] on div at bounding box center [160, 394] width 200 height 130
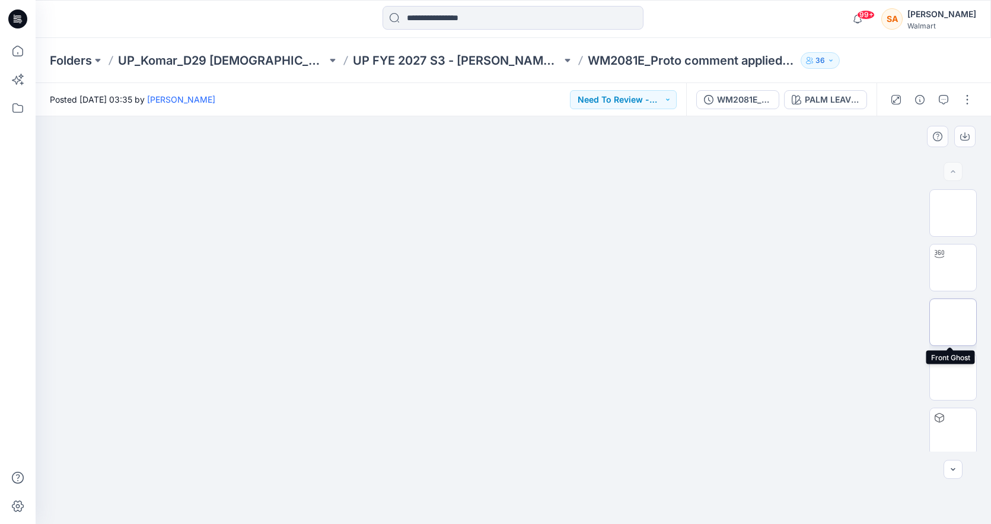
click at [953, 322] on img at bounding box center [953, 322] width 0 height 0
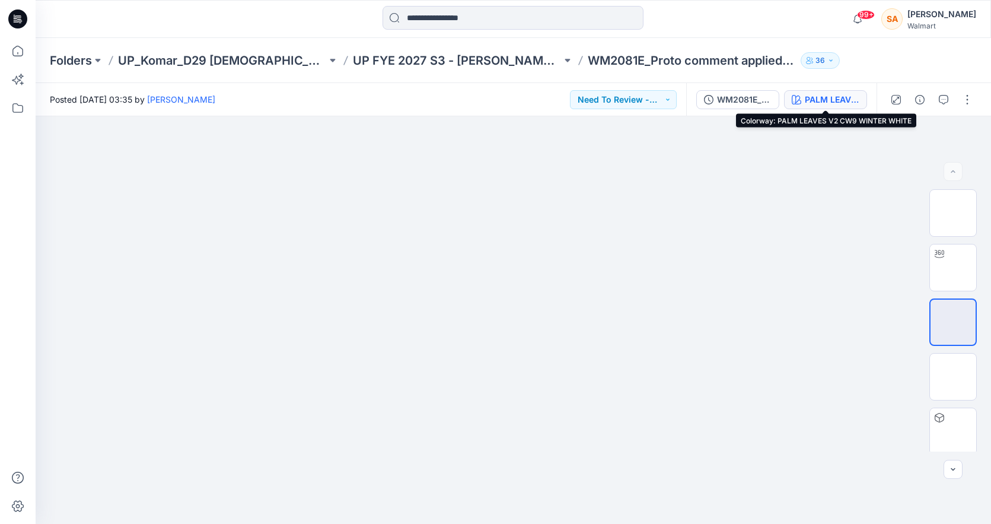
click at [824, 96] on div "PALM LEAVES V2 CW9 WINTER WHITE" at bounding box center [832, 99] width 55 height 13
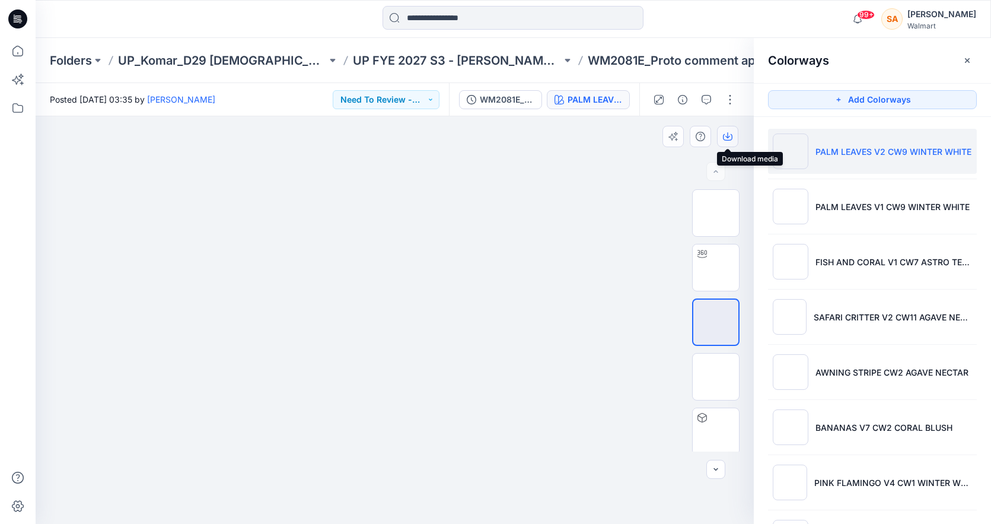
click at [727, 134] on icon "button" at bounding box center [727, 135] width 5 height 6
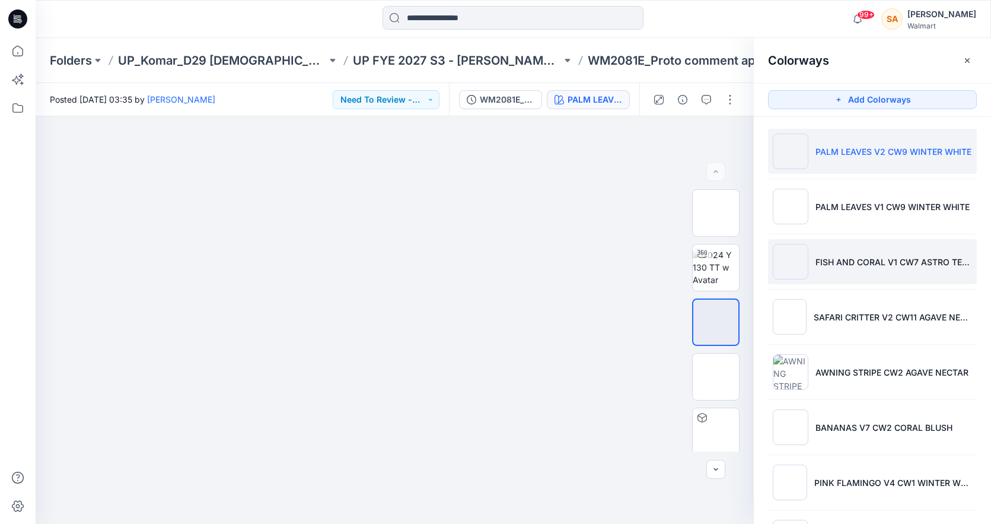
click at [811, 267] on li "FISH AND CORAL V1 CW7 ASTRO TEAL" at bounding box center [872, 261] width 209 height 45
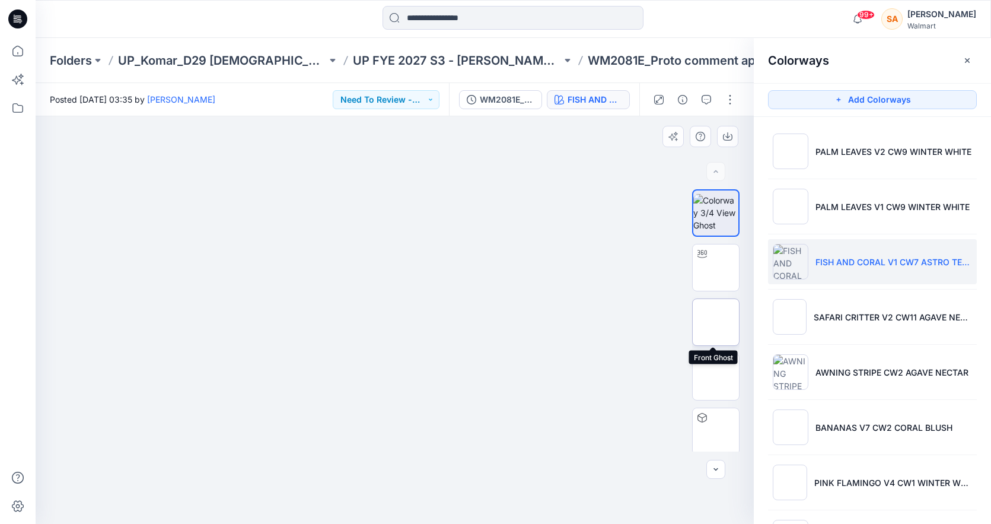
click at [716, 322] on img at bounding box center [716, 322] width 0 height 0
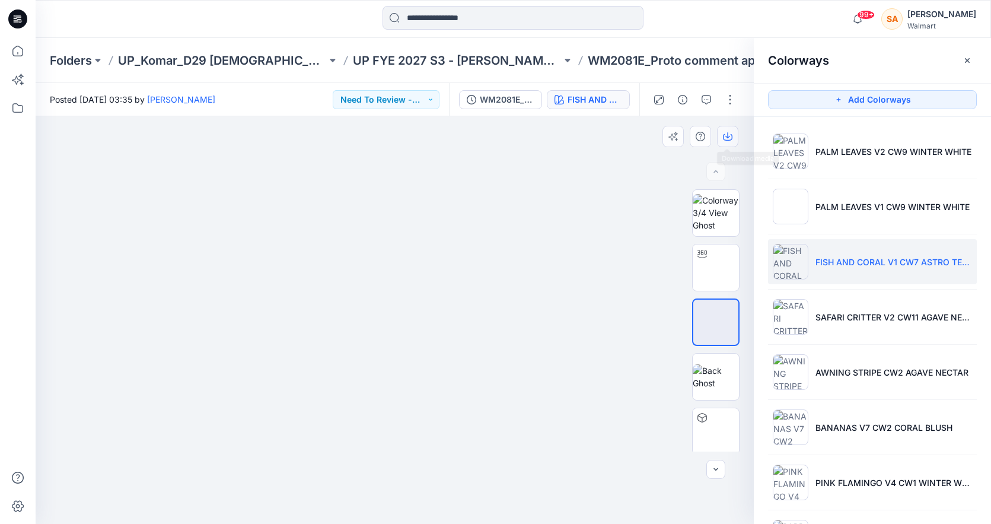
click at [737, 140] on button "button" at bounding box center [727, 136] width 21 height 21
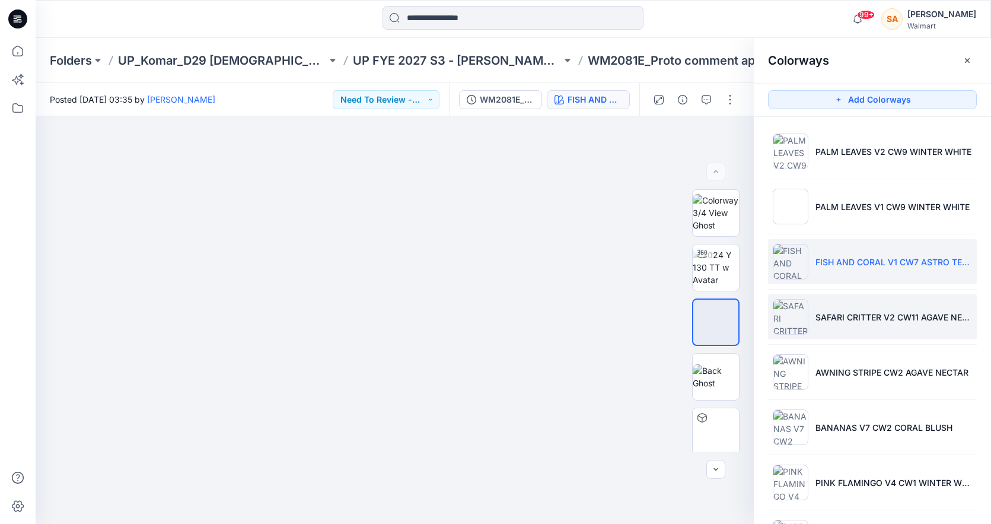
click at [804, 323] on img at bounding box center [791, 317] width 36 height 36
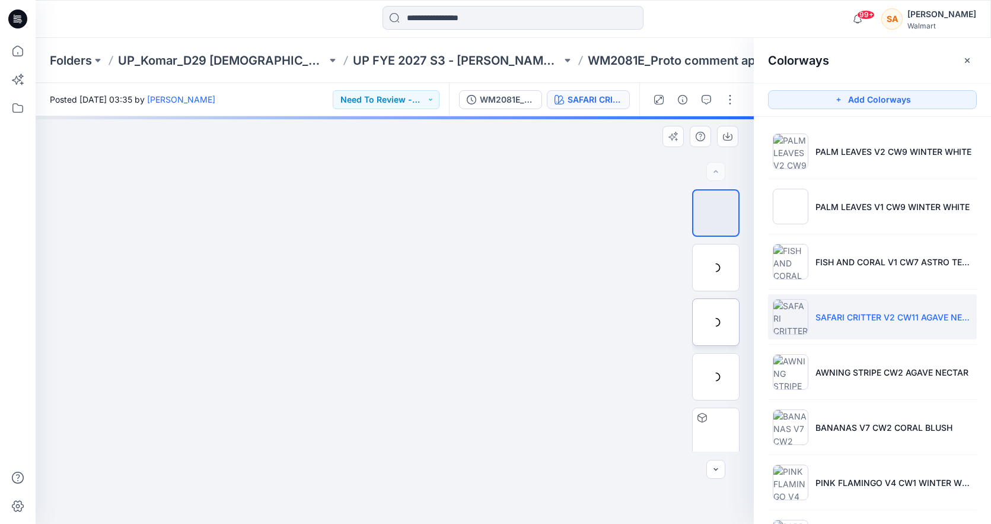
click at [719, 313] on div at bounding box center [715, 321] width 47 height 47
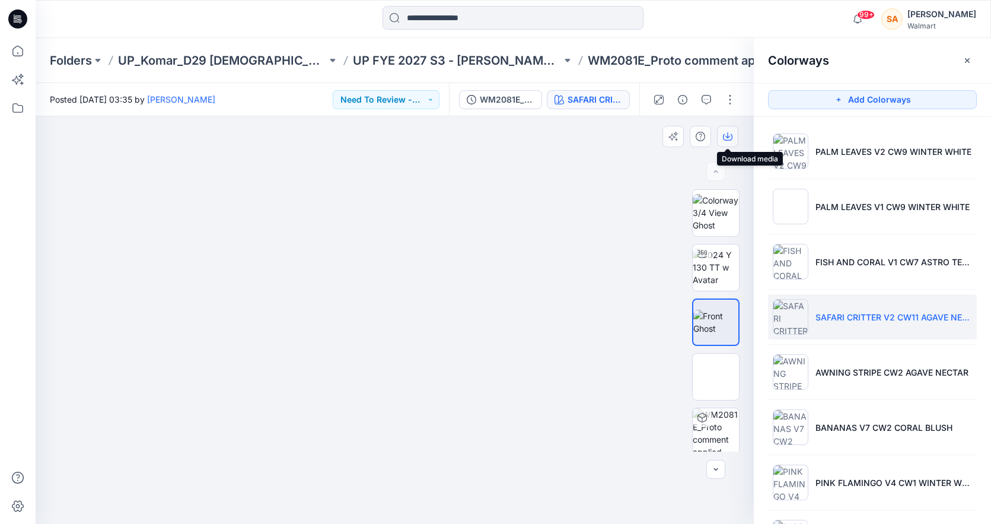
click at [731, 139] on icon "button" at bounding box center [727, 137] width 9 height 7
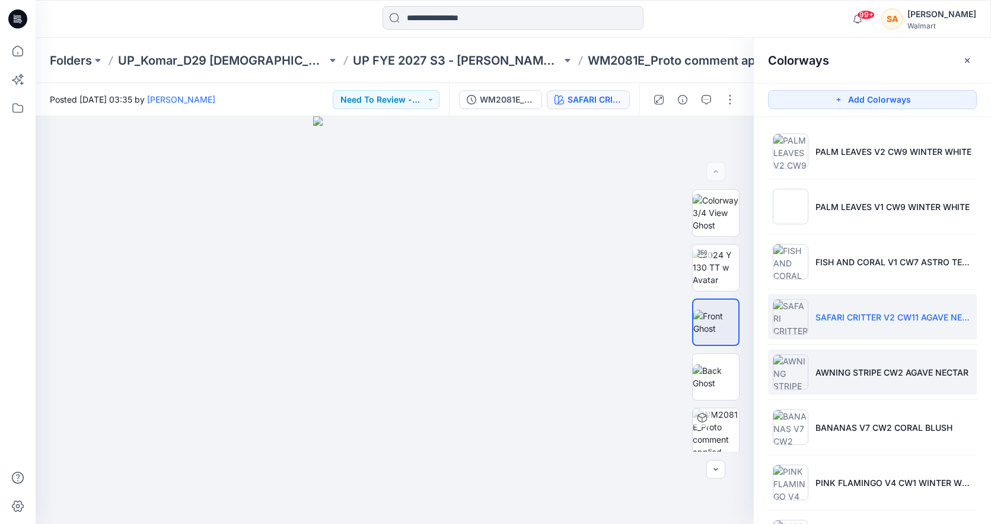
click at [824, 381] on li "AWNING STRIPE CW2 AGAVE NECTAR" at bounding box center [872, 371] width 209 height 45
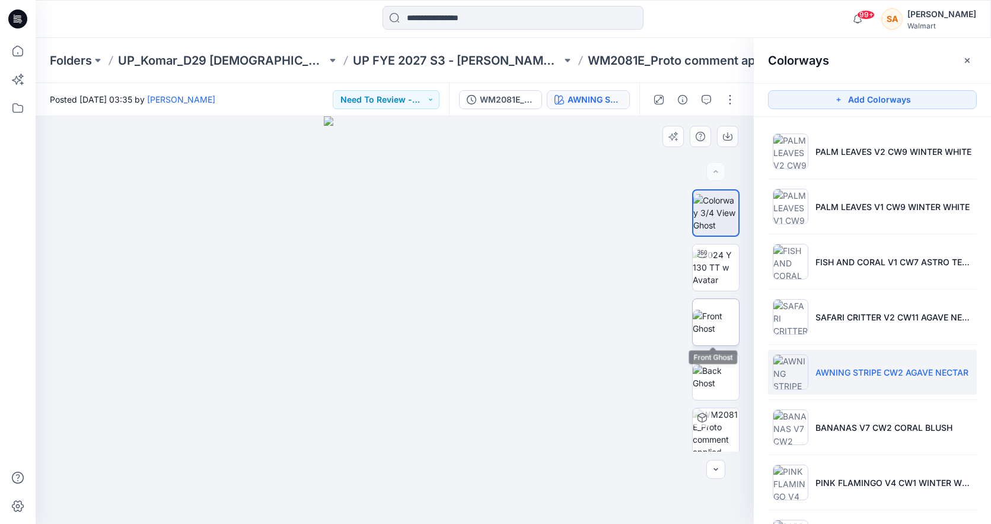
click at [721, 315] on img at bounding box center [716, 322] width 46 height 25
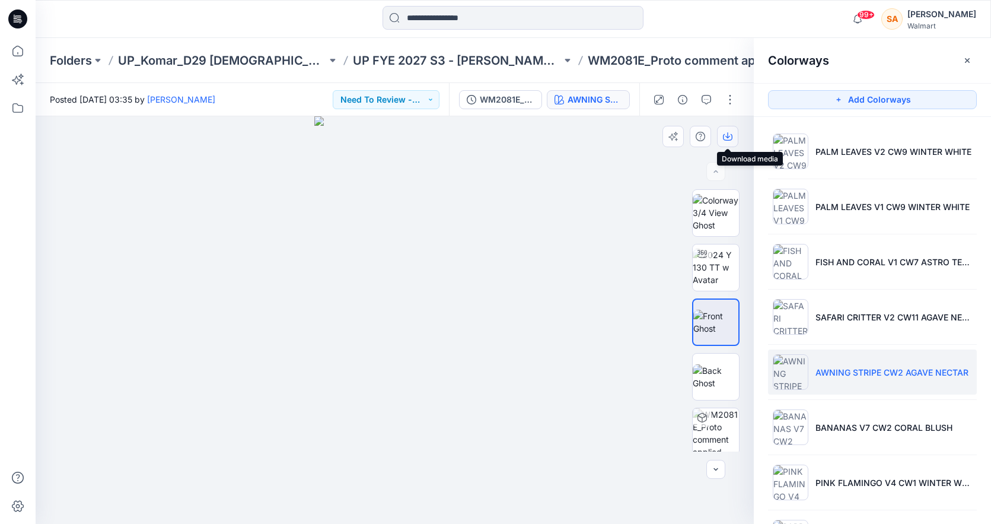
click at [727, 131] on button "button" at bounding box center [727, 136] width 21 height 21
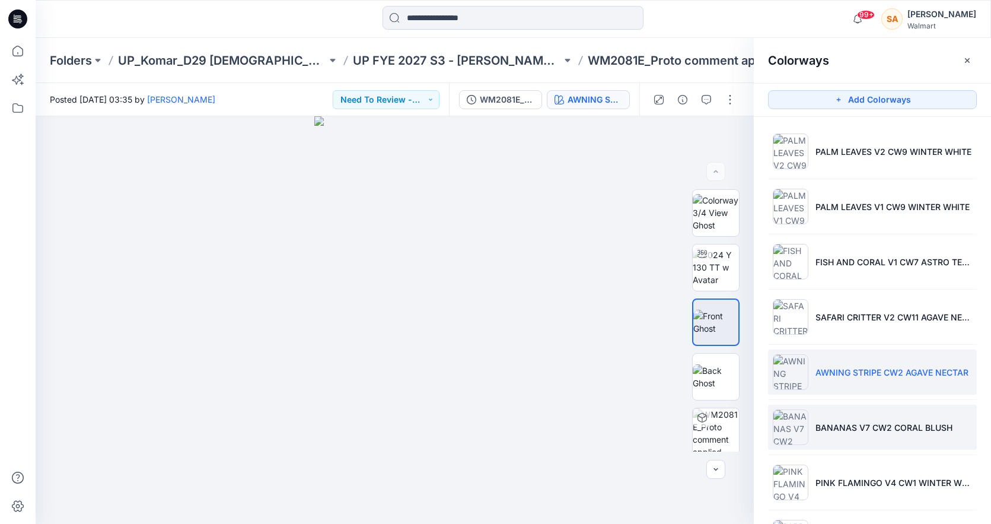
click at [814, 419] on li "BANANAS V7 CW2 CORAL BLUSH" at bounding box center [872, 426] width 209 height 45
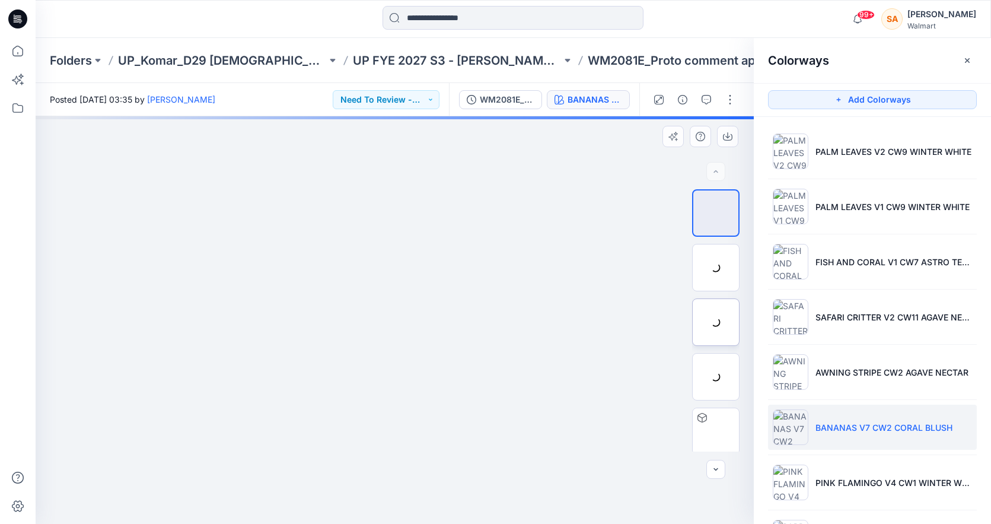
click at [0, 0] on img at bounding box center [0, 0] width 0 height 0
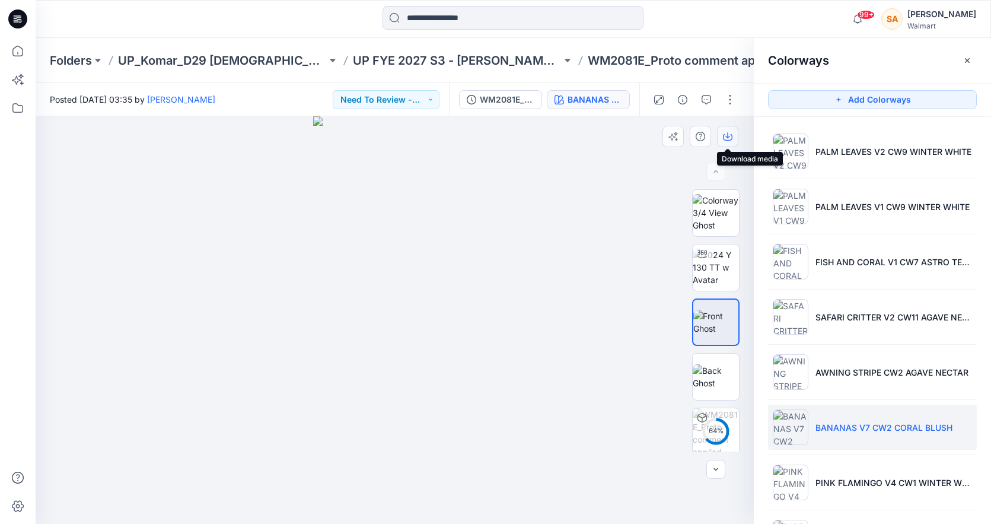
click at [731, 136] on icon "button" at bounding box center [727, 137] width 9 height 7
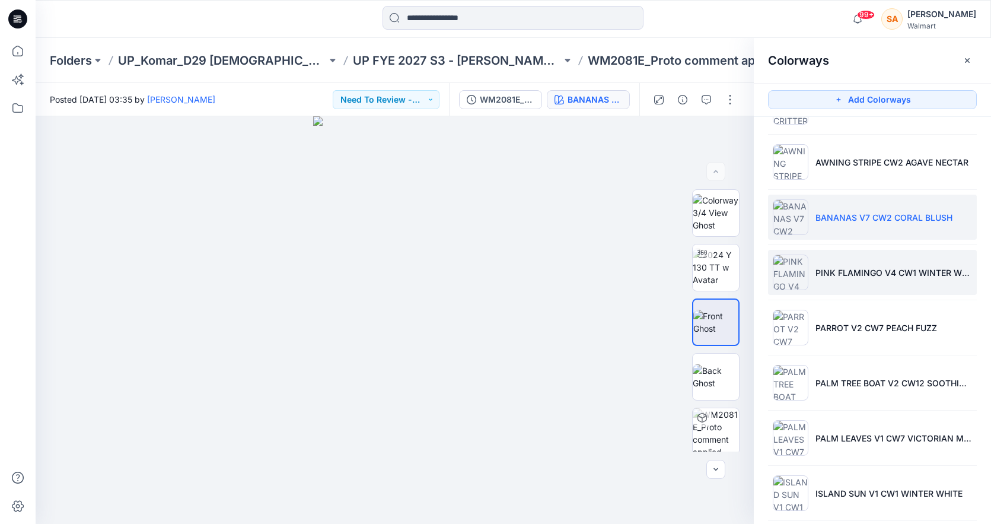
scroll to position [217, 0]
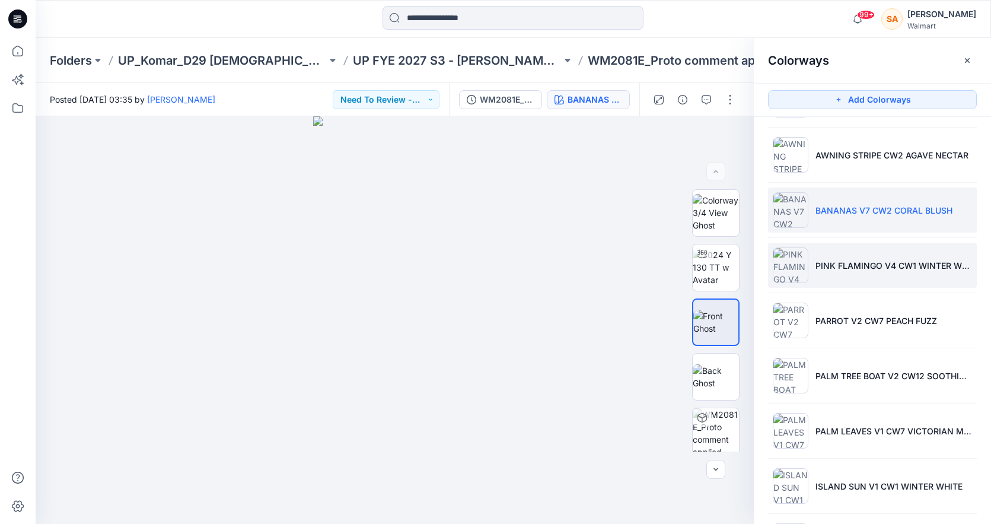
click at [871, 280] on li "PINK FLAMINGO V4 CW1 WINTER WHITE" at bounding box center [872, 265] width 209 height 45
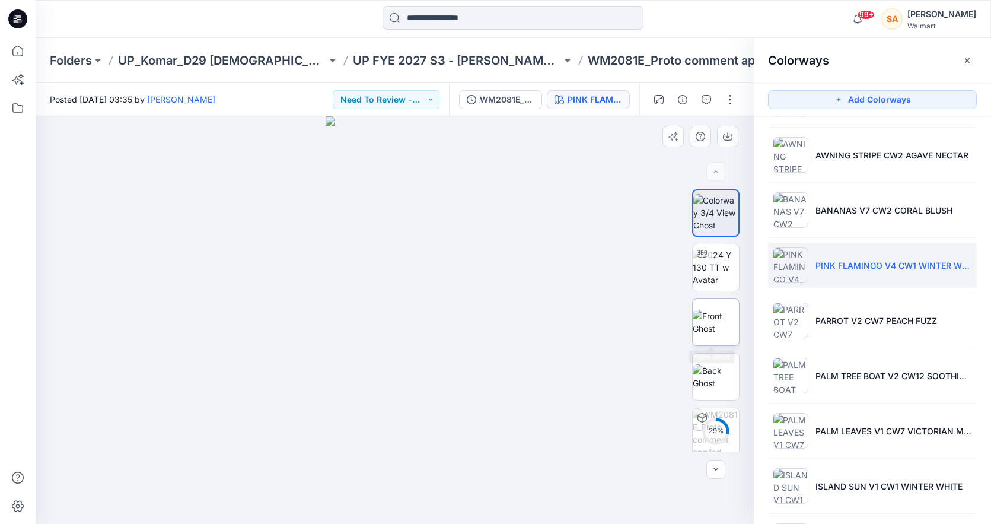
click at [728, 324] on img at bounding box center [716, 322] width 46 height 25
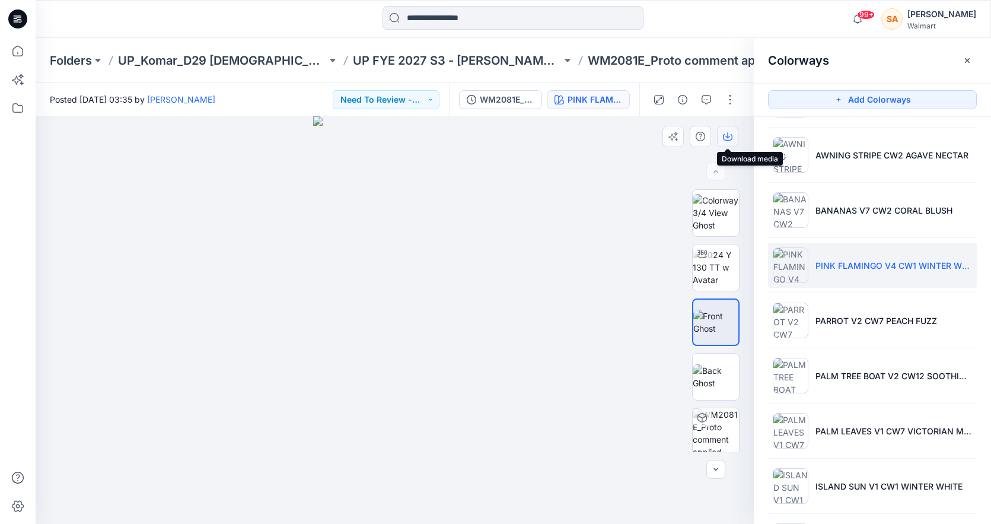
click at [732, 127] on button "button" at bounding box center [727, 136] width 21 height 21
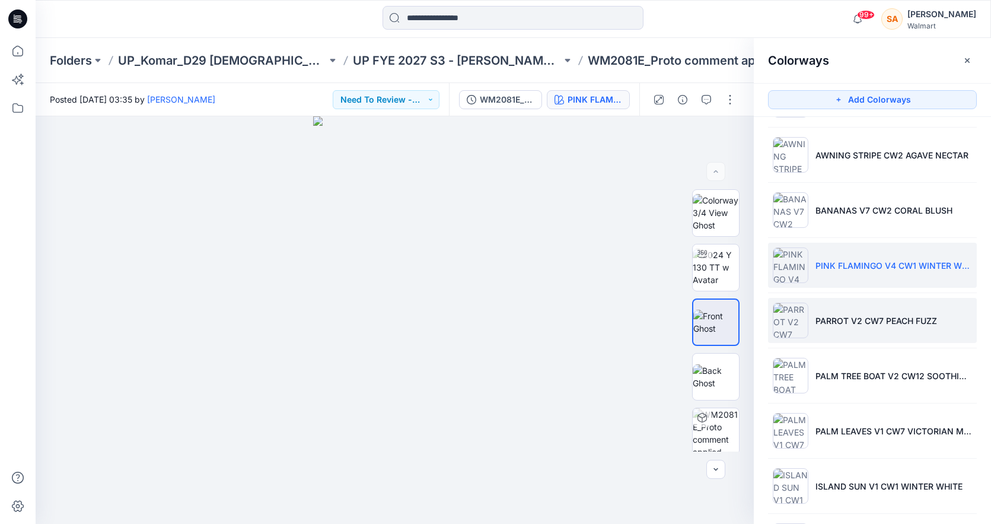
click at [782, 308] on img at bounding box center [791, 320] width 36 height 36
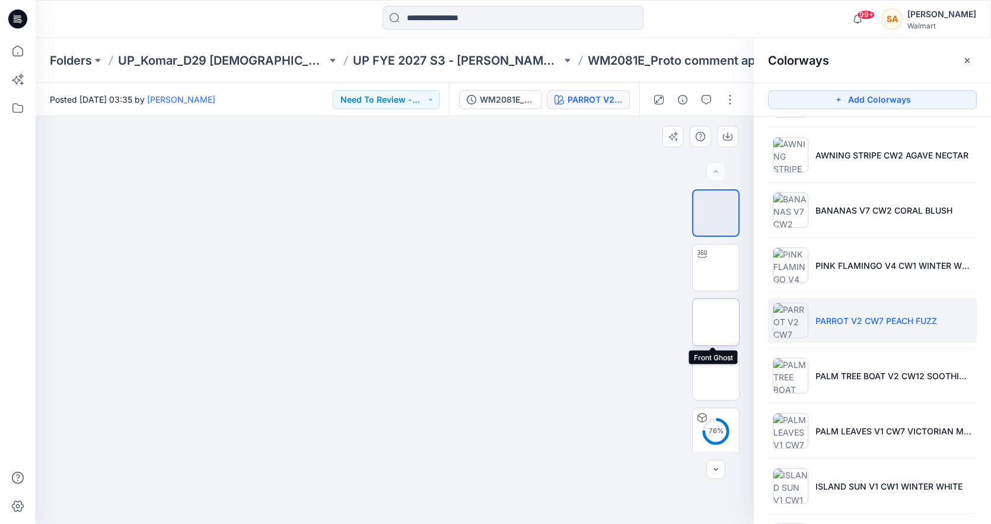
click at [716, 322] on img at bounding box center [716, 322] width 0 height 0
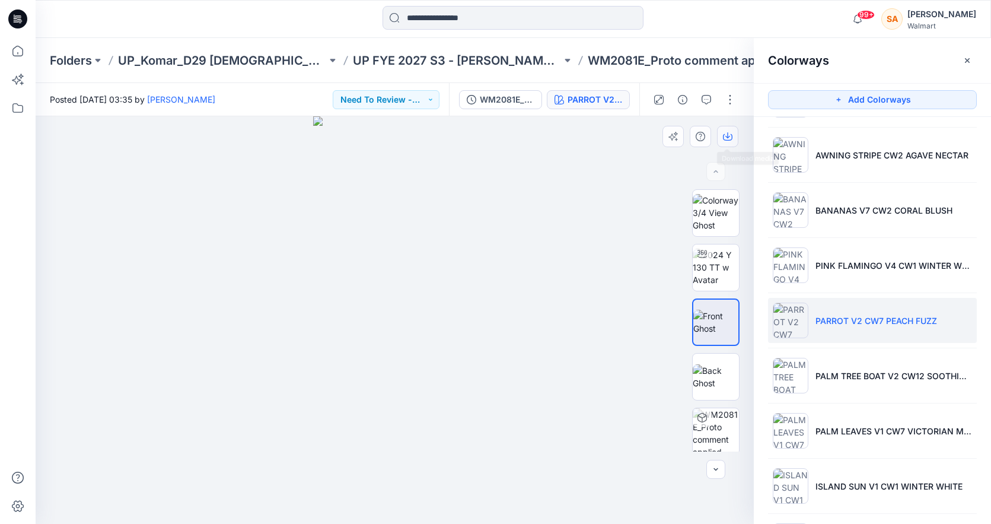
click at [738, 136] on button "button" at bounding box center [727, 136] width 21 height 21
click at [808, 349] on ul "PALM LEAVES V2 CW9 WINTER WHITE PALM LEAVES V1 CW9 WINTER WHITE FISH AND CORAL …" at bounding box center [872, 375] width 237 height 951
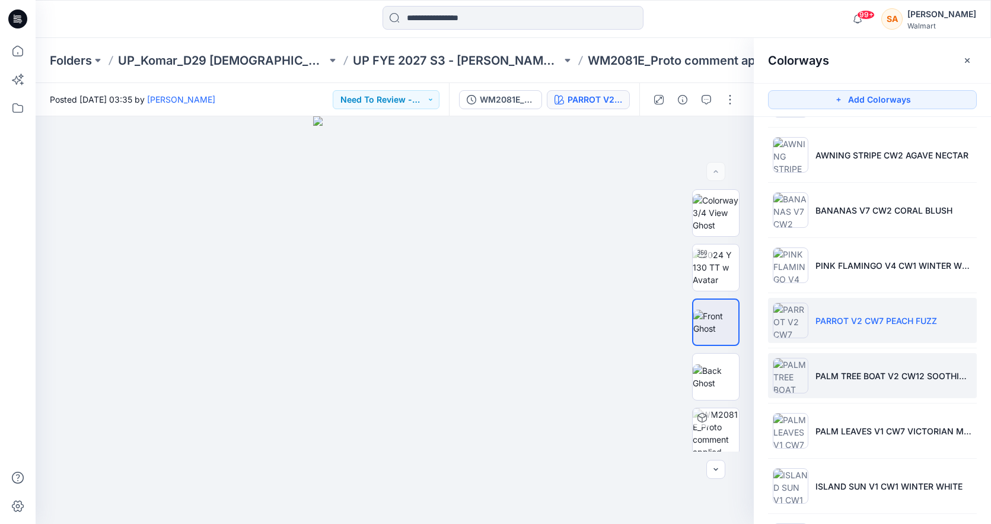
click at [808, 378] on li "PALM TREE BOAT V2 CW12 SOOTHING LILAC" at bounding box center [872, 375] width 209 height 45
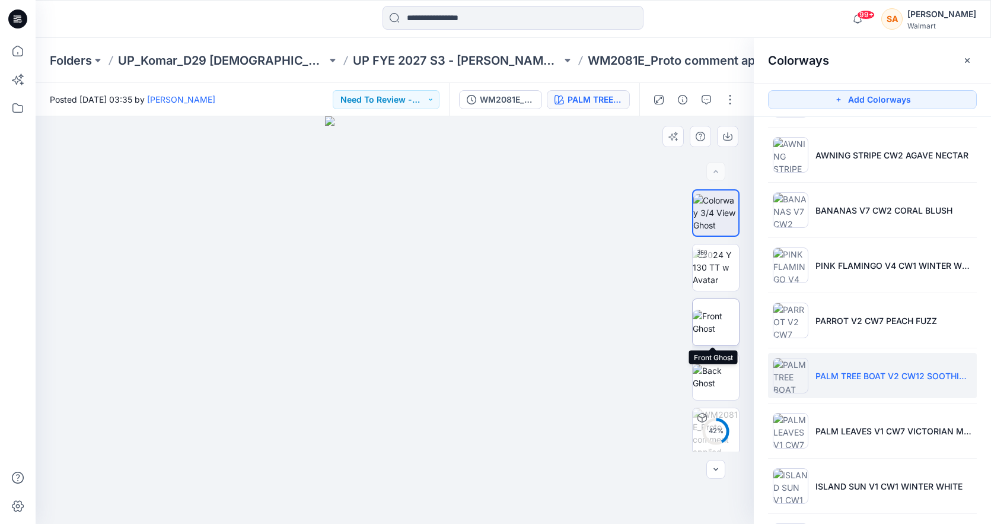
click at [702, 330] on img at bounding box center [716, 322] width 46 height 25
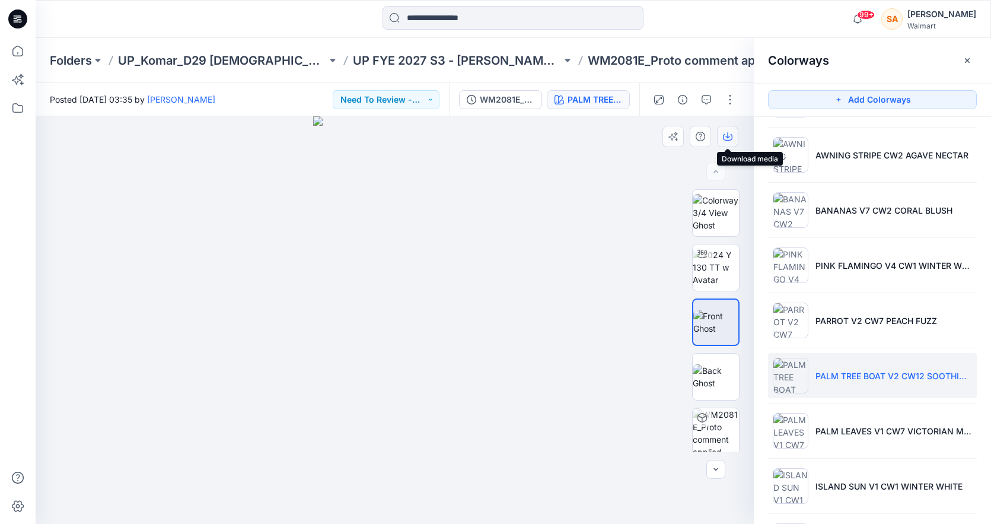
click at [728, 134] on icon "button" at bounding box center [727, 135] width 5 height 6
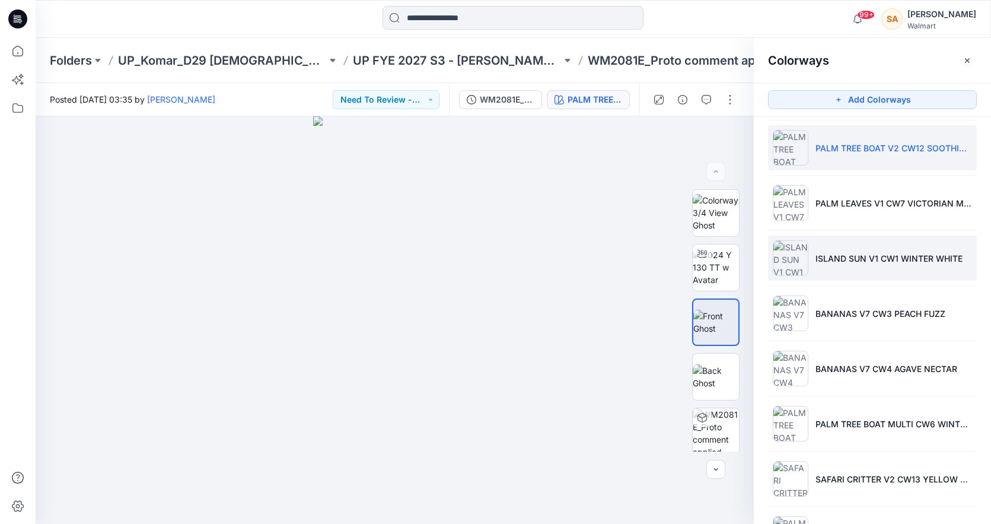
scroll to position [441, 0]
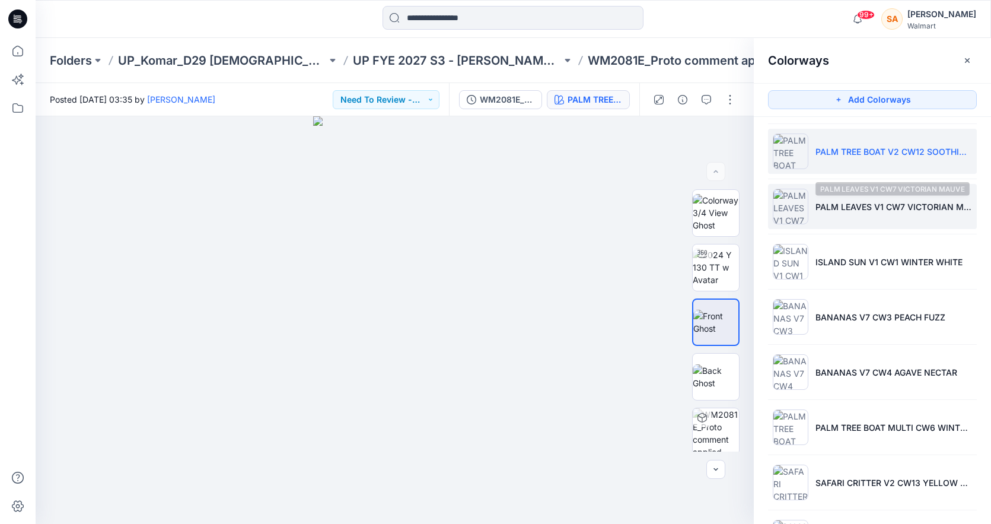
click at [844, 205] on p "PALM LEAVES V1 CW7 VICTORIAN MAUVE" at bounding box center [893, 206] width 157 height 12
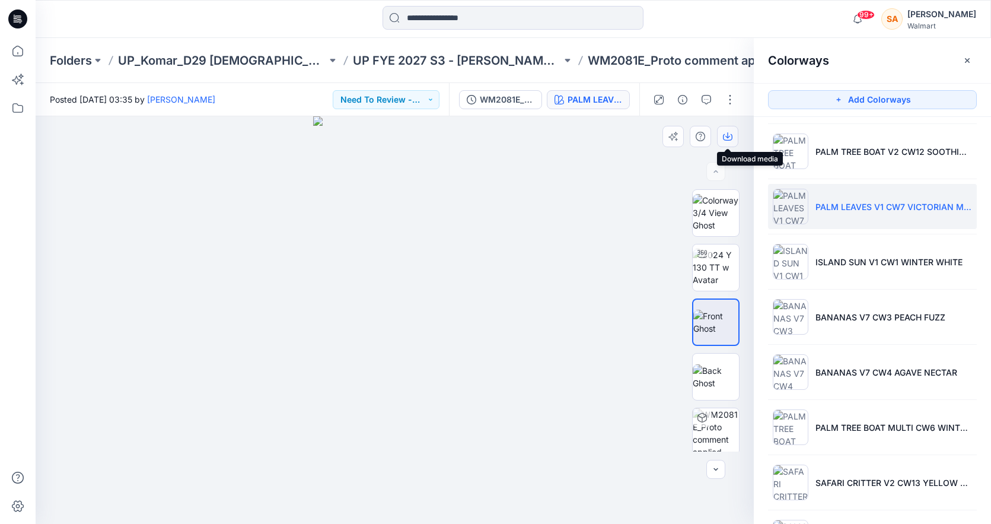
click at [729, 135] on icon "button" at bounding box center [727, 136] width 9 height 9
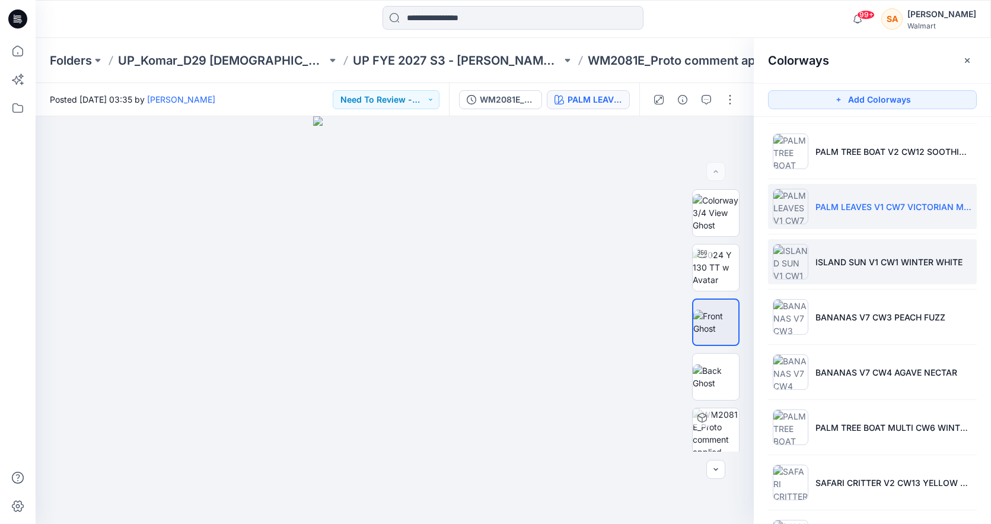
click at [808, 251] on li "ISLAND SUN V1 CW1 WINTER WHITE" at bounding box center [872, 261] width 209 height 45
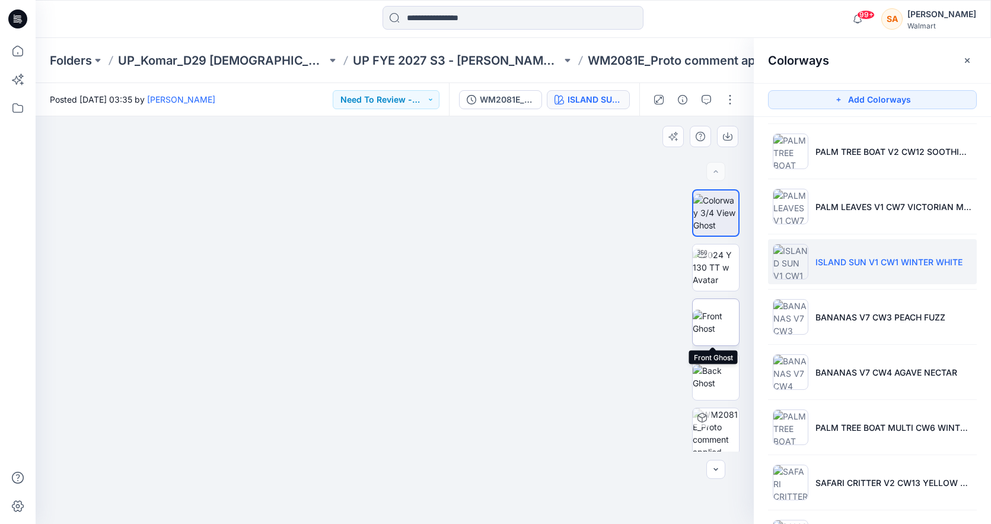
click at [714, 324] on img at bounding box center [716, 322] width 46 height 25
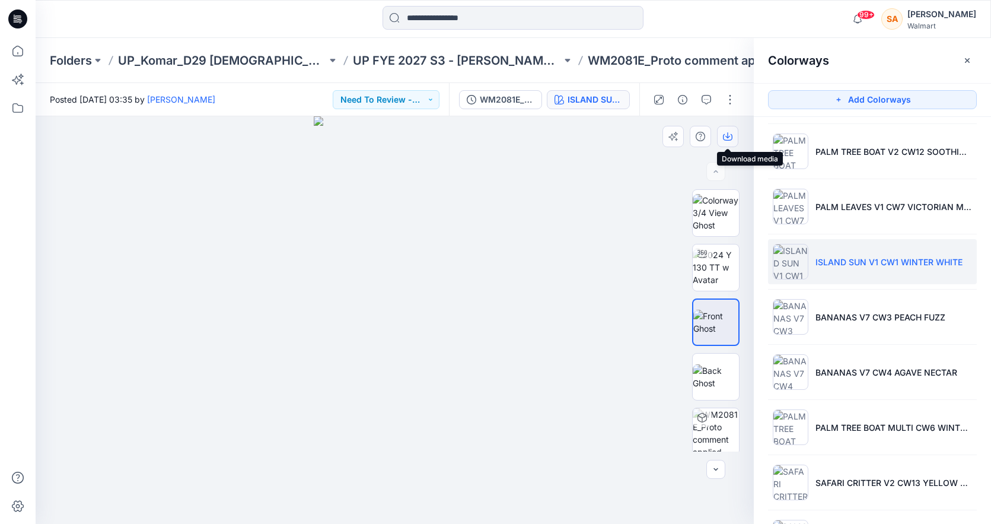
click at [729, 137] on icon "button" at bounding box center [727, 136] width 9 height 9
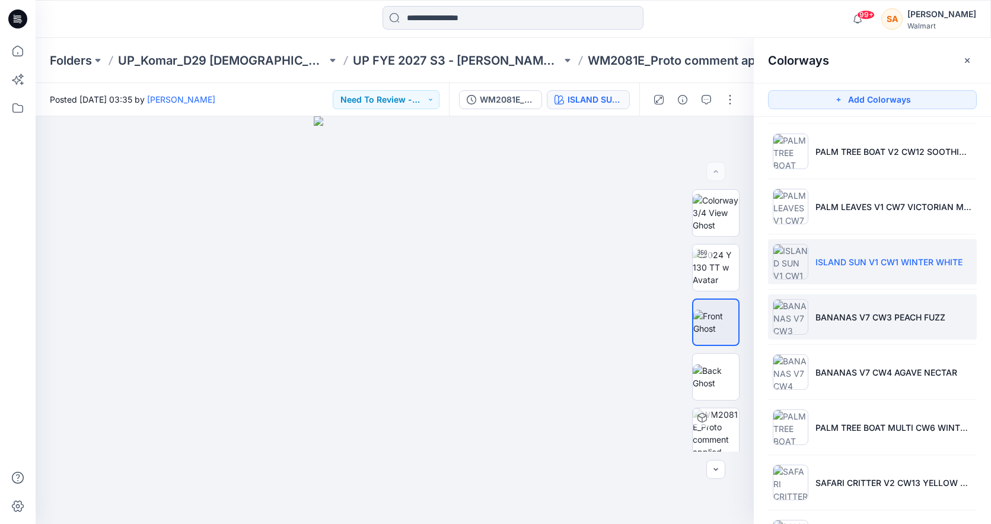
click at [801, 306] on img at bounding box center [791, 317] width 36 height 36
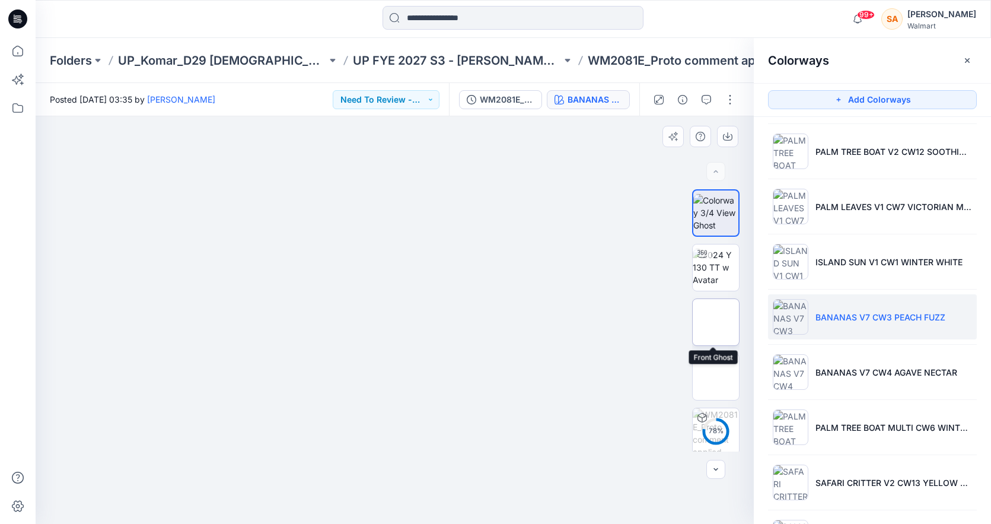
click at [706, 325] on img at bounding box center [716, 322] width 46 height 25
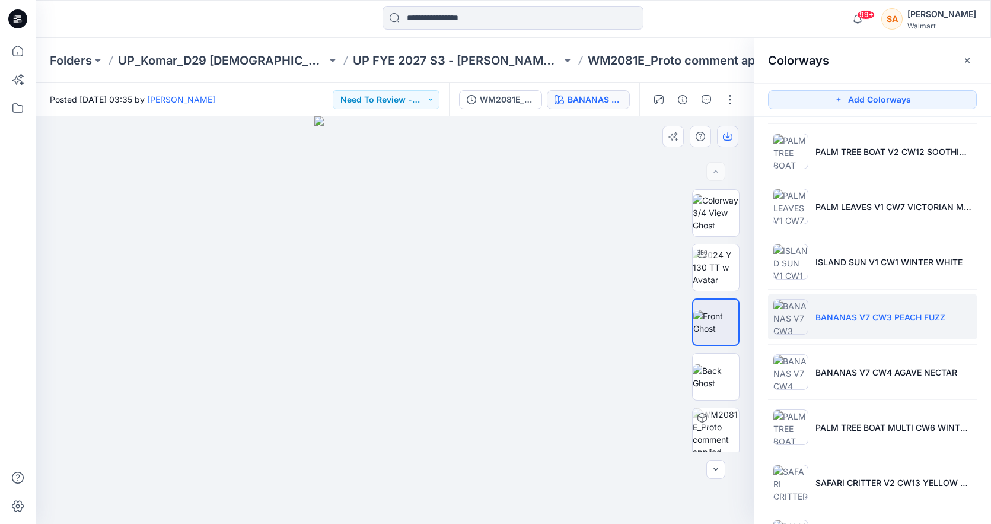
click at [730, 138] on icon "button" at bounding box center [727, 136] width 9 height 9
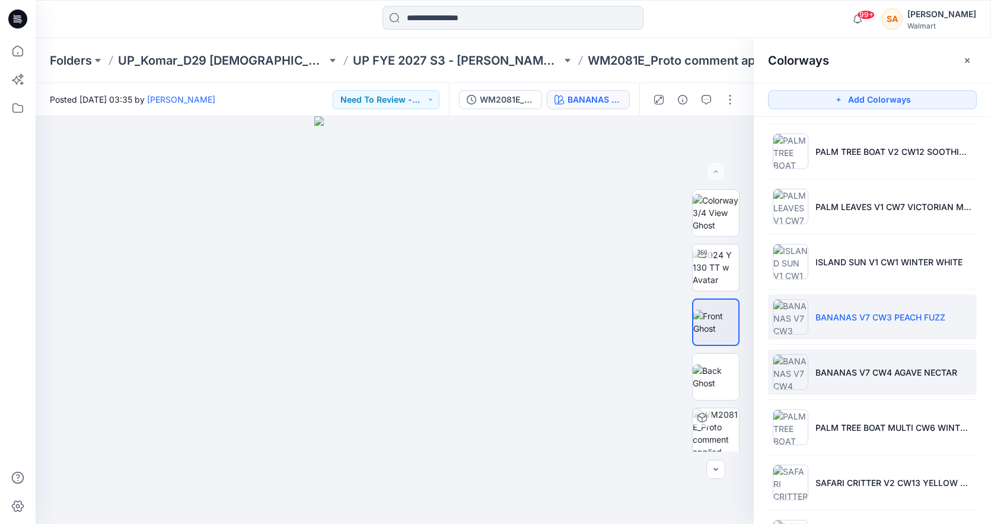
click at [804, 371] on img at bounding box center [791, 372] width 36 height 36
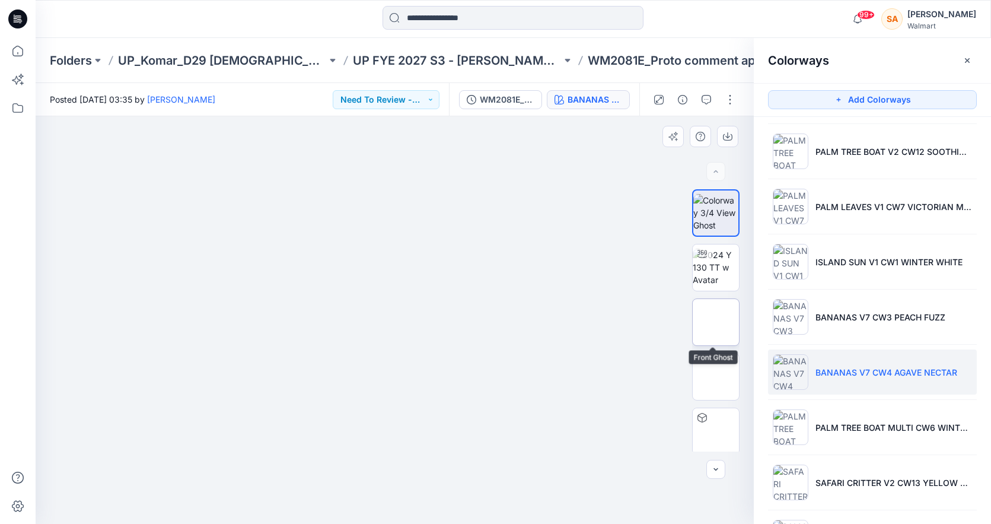
drag, startPoint x: 736, startPoint y: 296, endPoint x: 719, endPoint y: 315, distance: 25.2
click at [719, 315] on img at bounding box center [716, 322] width 46 height 25
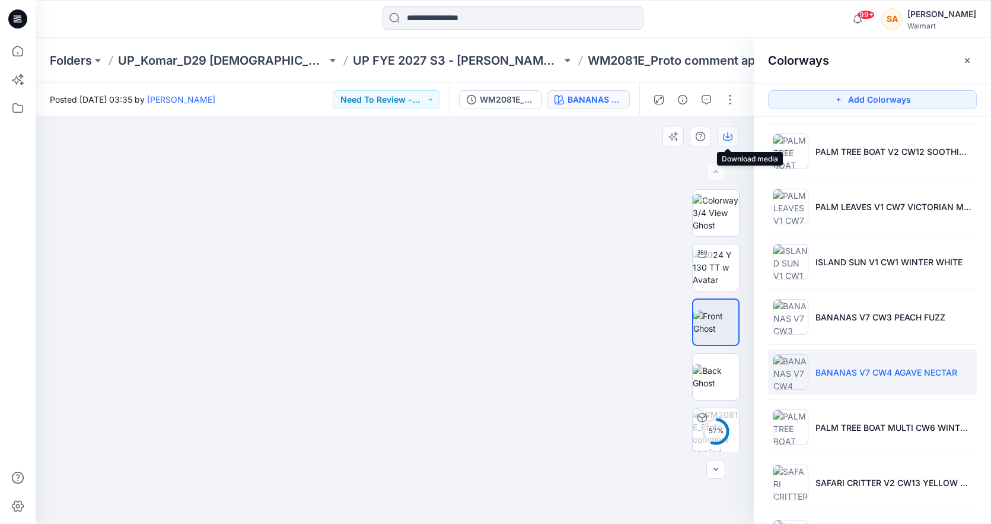
click at [732, 135] on button "button" at bounding box center [727, 136] width 21 height 21
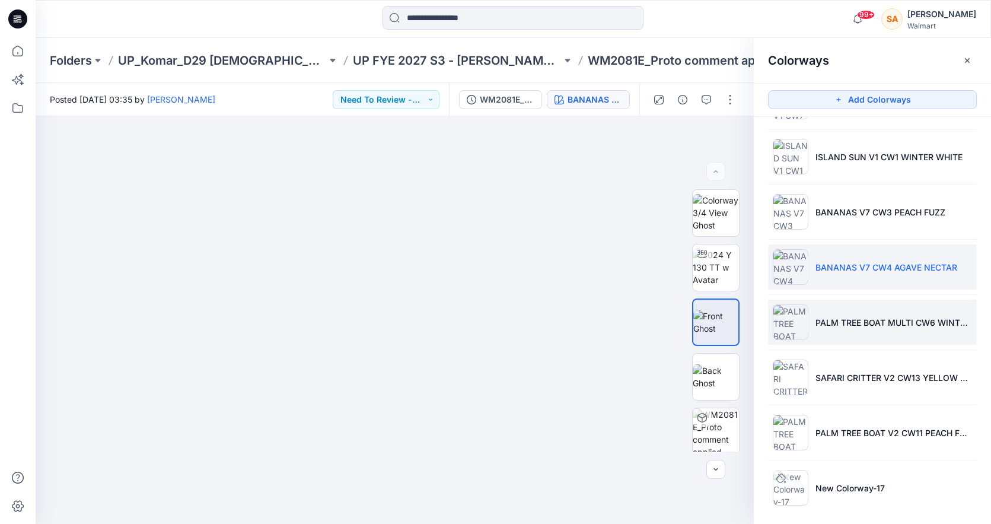
scroll to position [554, 0]
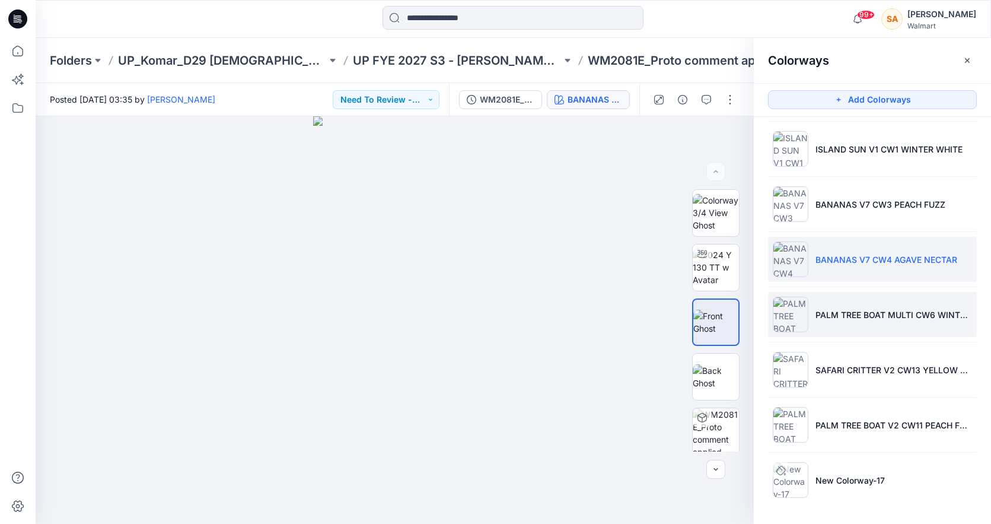
click at [852, 324] on li "PALM TREE BOAT MULTI CW6 WINTER WHITE" at bounding box center [872, 314] width 209 height 45
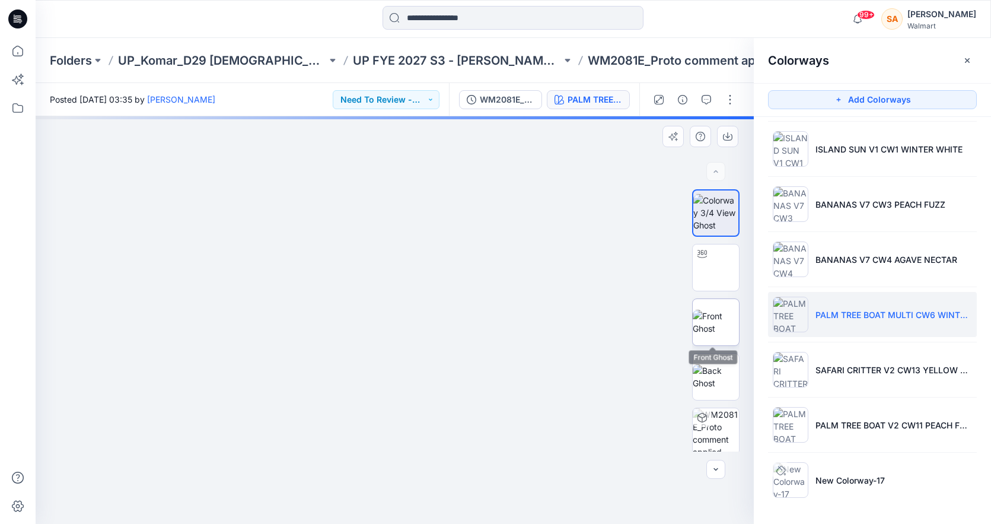
click at [723, 314] on img at bounding box center [716, 322] width 46 height 25
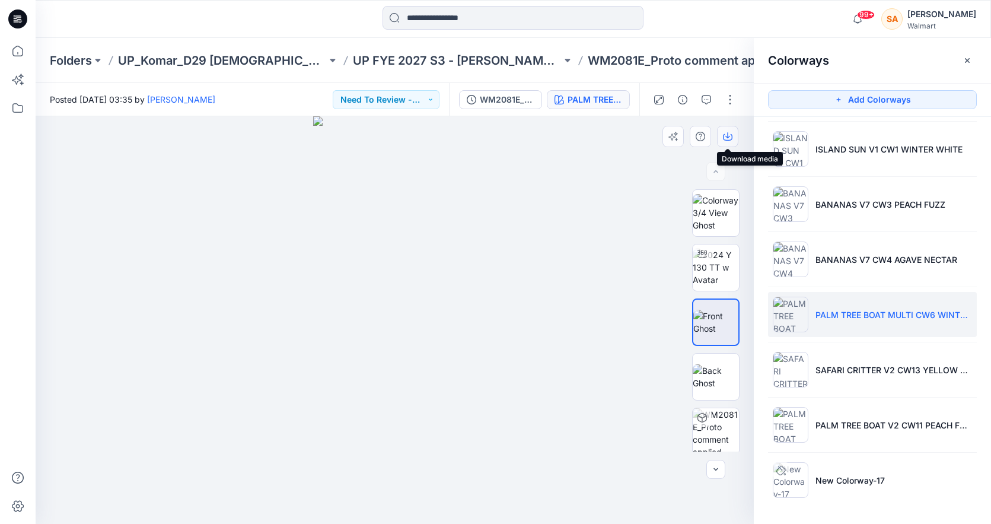
click at [724, 131] on button "button" at bounding box center [727, 136] width 21 height 21
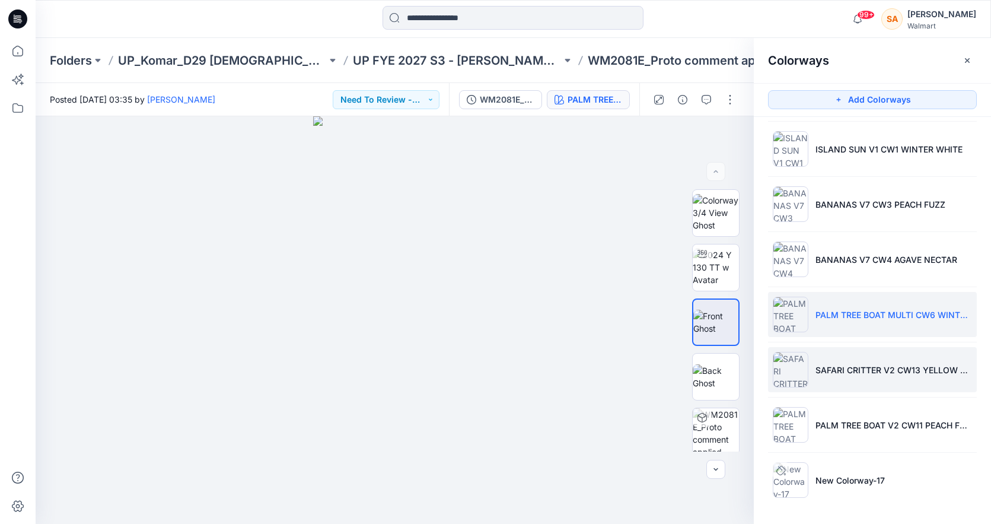
click at [853, 387] on li "SAFARI CRITTER V2 CW13 YELLOW SANDBOX" at bounding box center [872, 369] width 209 height 45
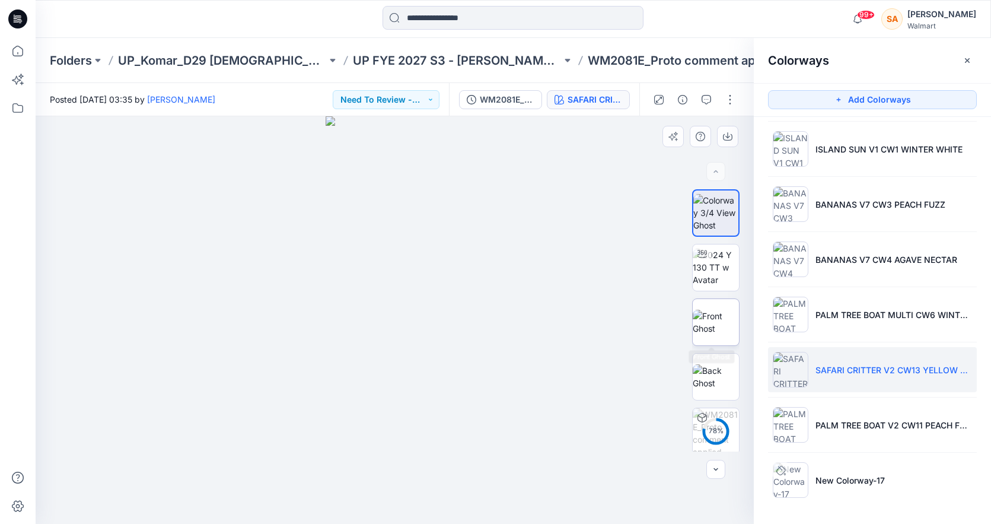
click at [715, 311] on img at bounding box center [716, 322] width 46 height 25
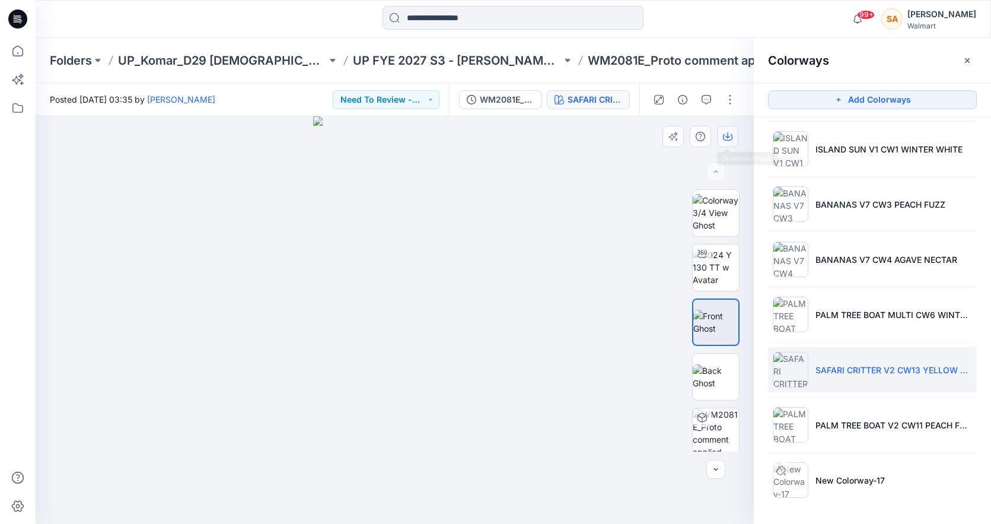
click at [727, 138] on icon "button" at bounding box center [727, 135] width 5 height 6
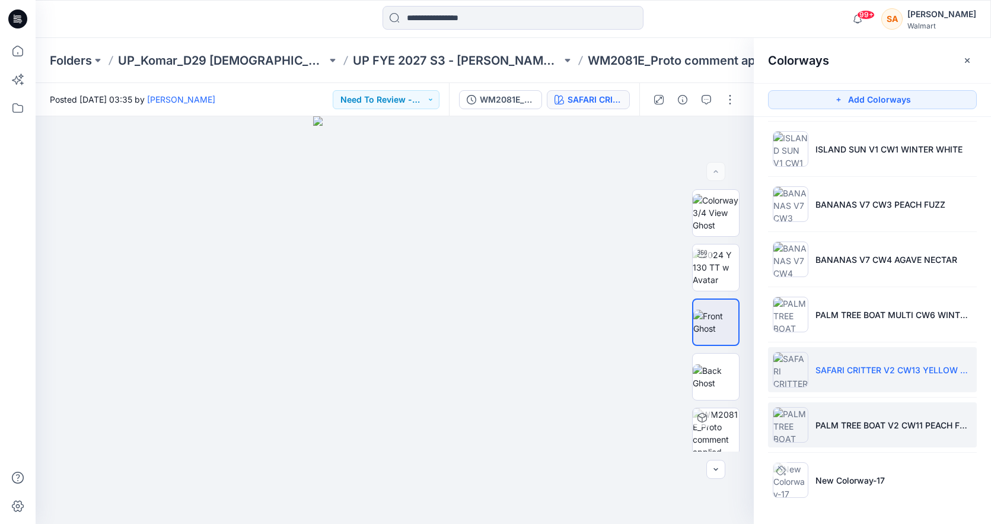
click at [809, 441] on li "PALM TREE BOAT V2 CW11 PEACH FUZZ" at bounding box center [872, 424] width 209 height 45
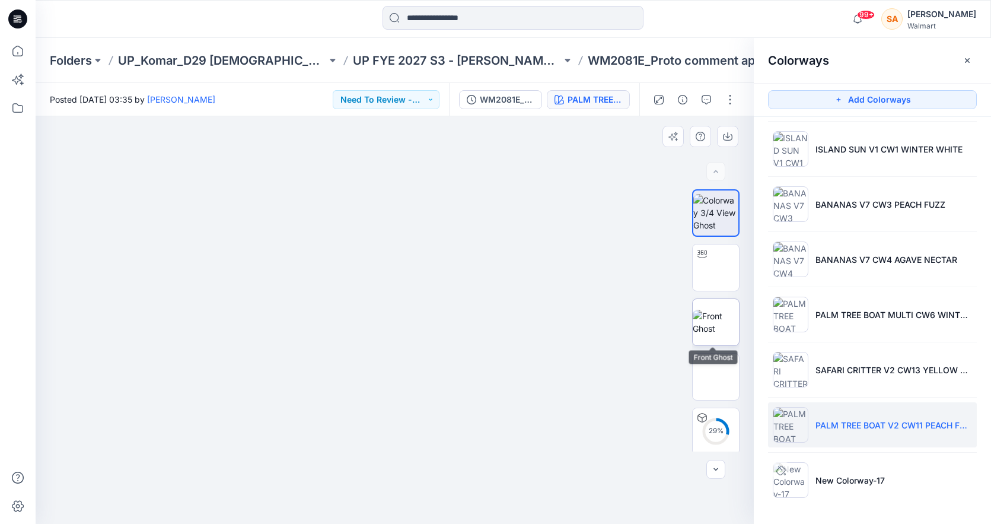
click at [711, 328] on img at bounding box center [716, 322] width 46 height 25
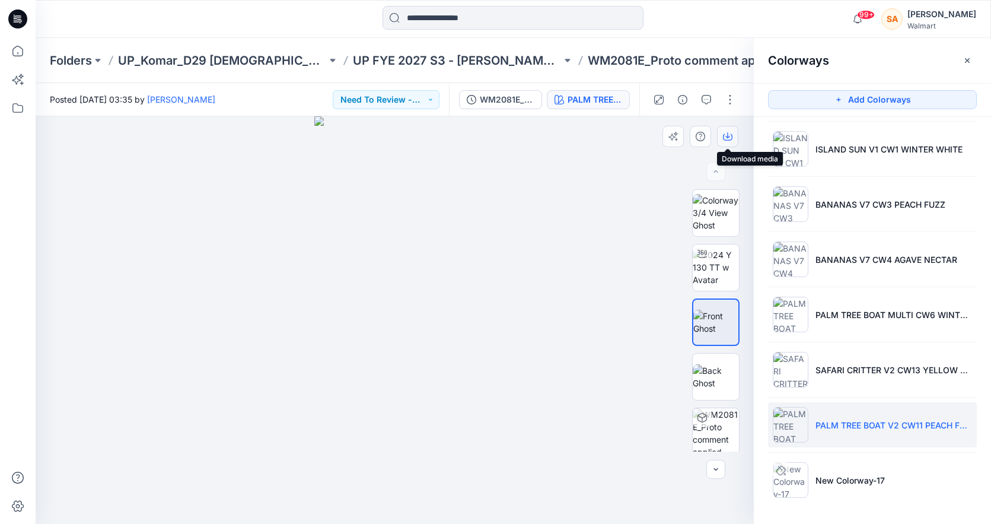
click at [732, 142] on button "button" at bounding box center [727, 136] width 21 height 21
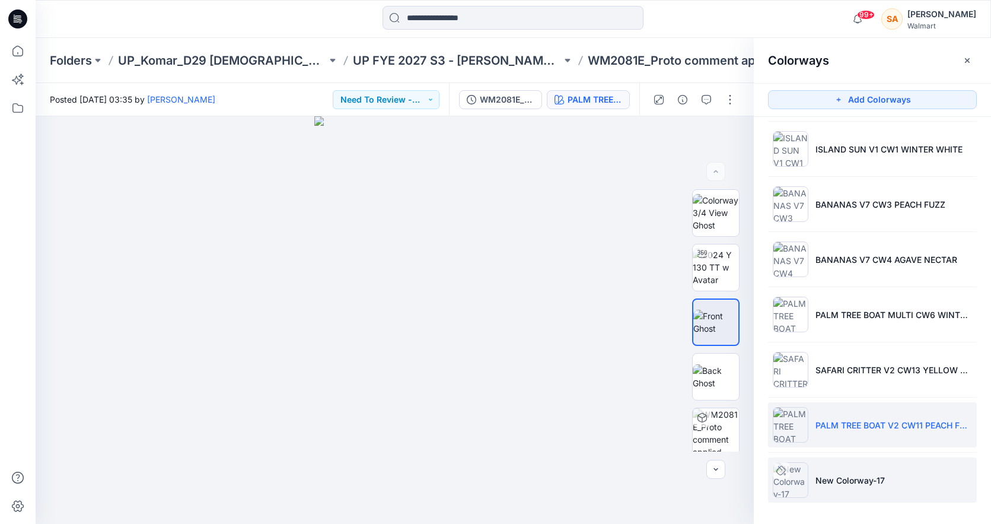
click at [841, 478] on p "New Colorway-17" at bounding box center [849, 480] width 69 height 12
